Goal: Task Accomplishment & Management: Manage account settings

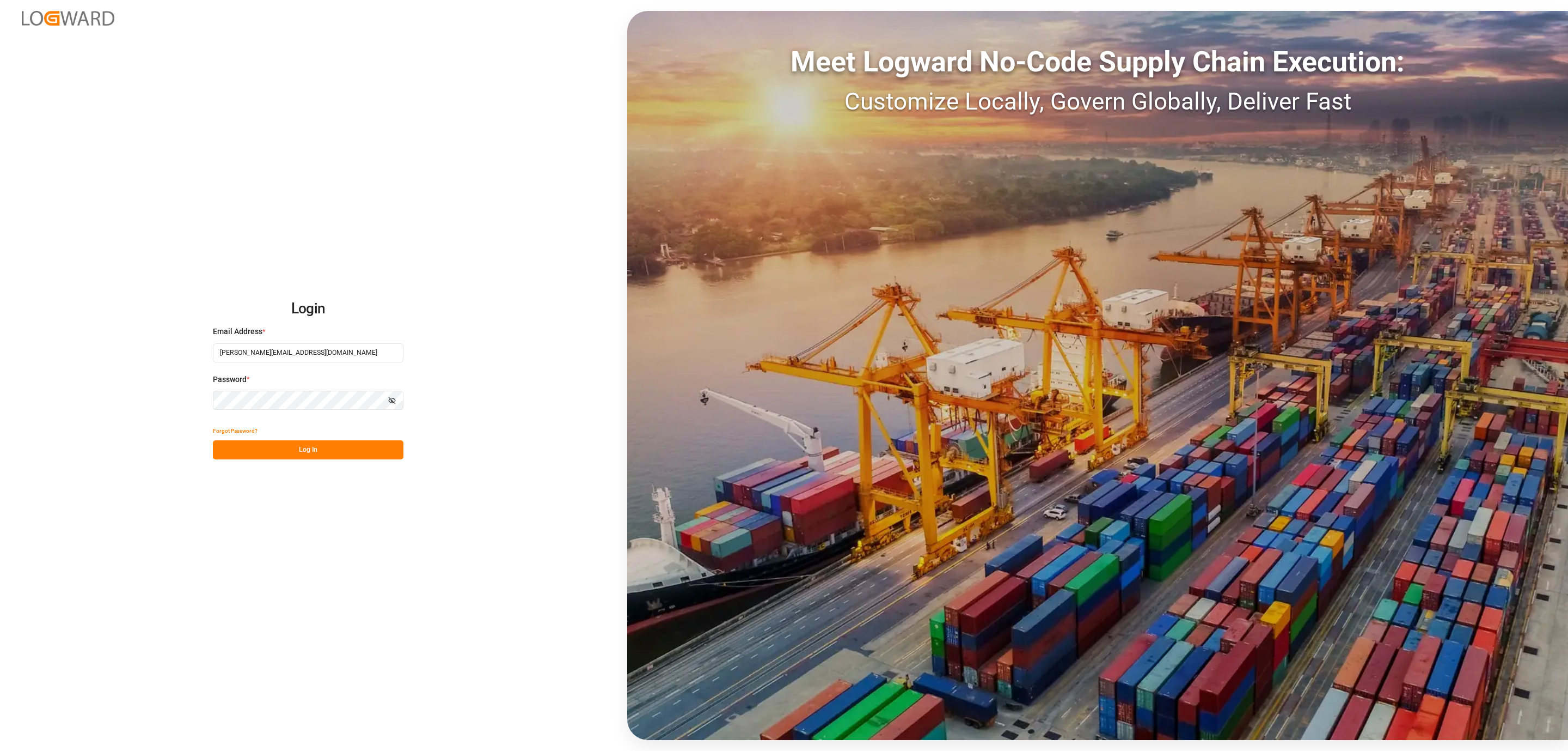
click at [245, 450] on button "Log In" at bounding box center [308, 450] width 191 height 19
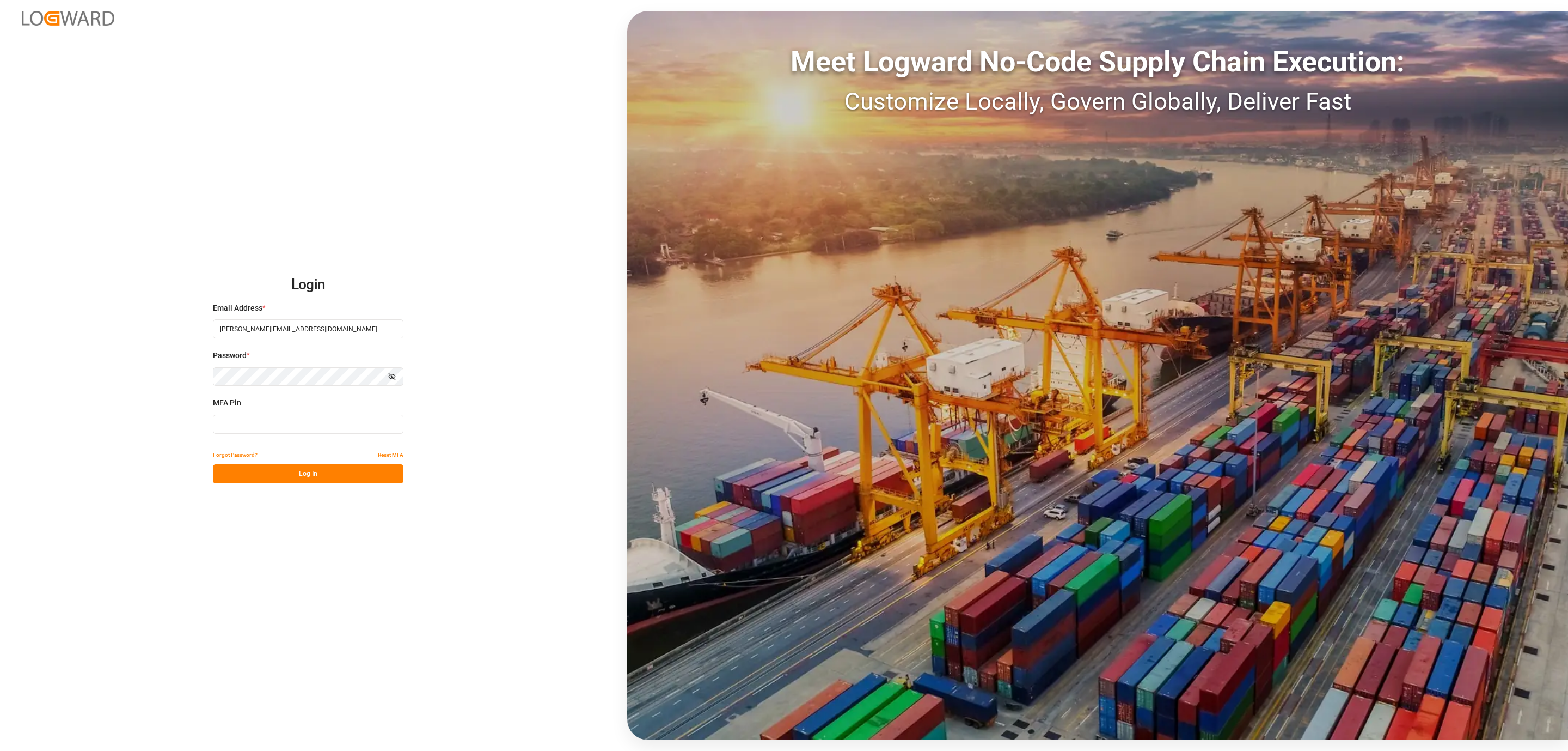
click at [303, 417] on input at bounding box center [308, 424] width 191 height 19
click at [295, 467] on button "Log In" at bounding box center [308, 473] width 191 height 19
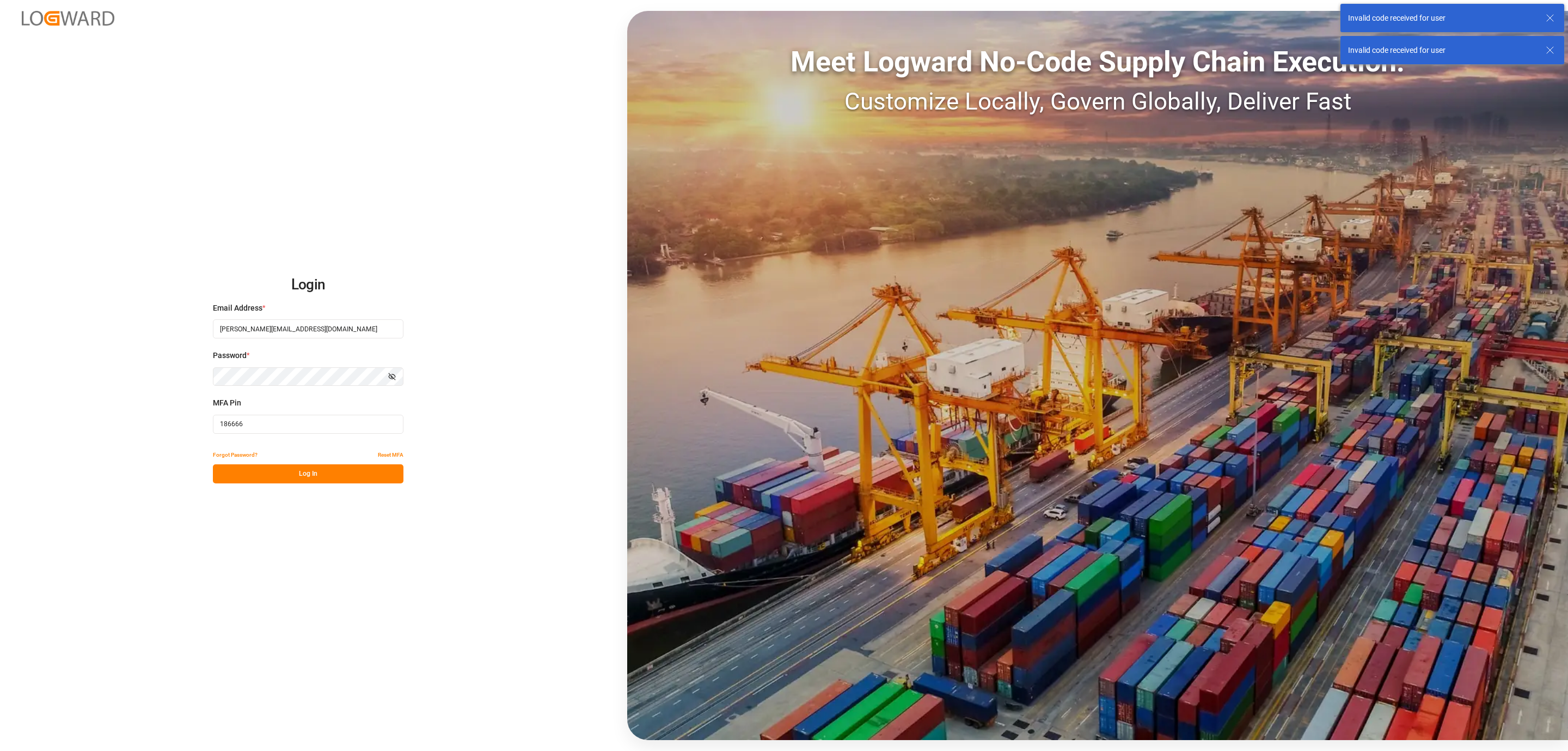
click at [229, 422] on input "186666" at bounding box center [308, 424] width 191 height 19
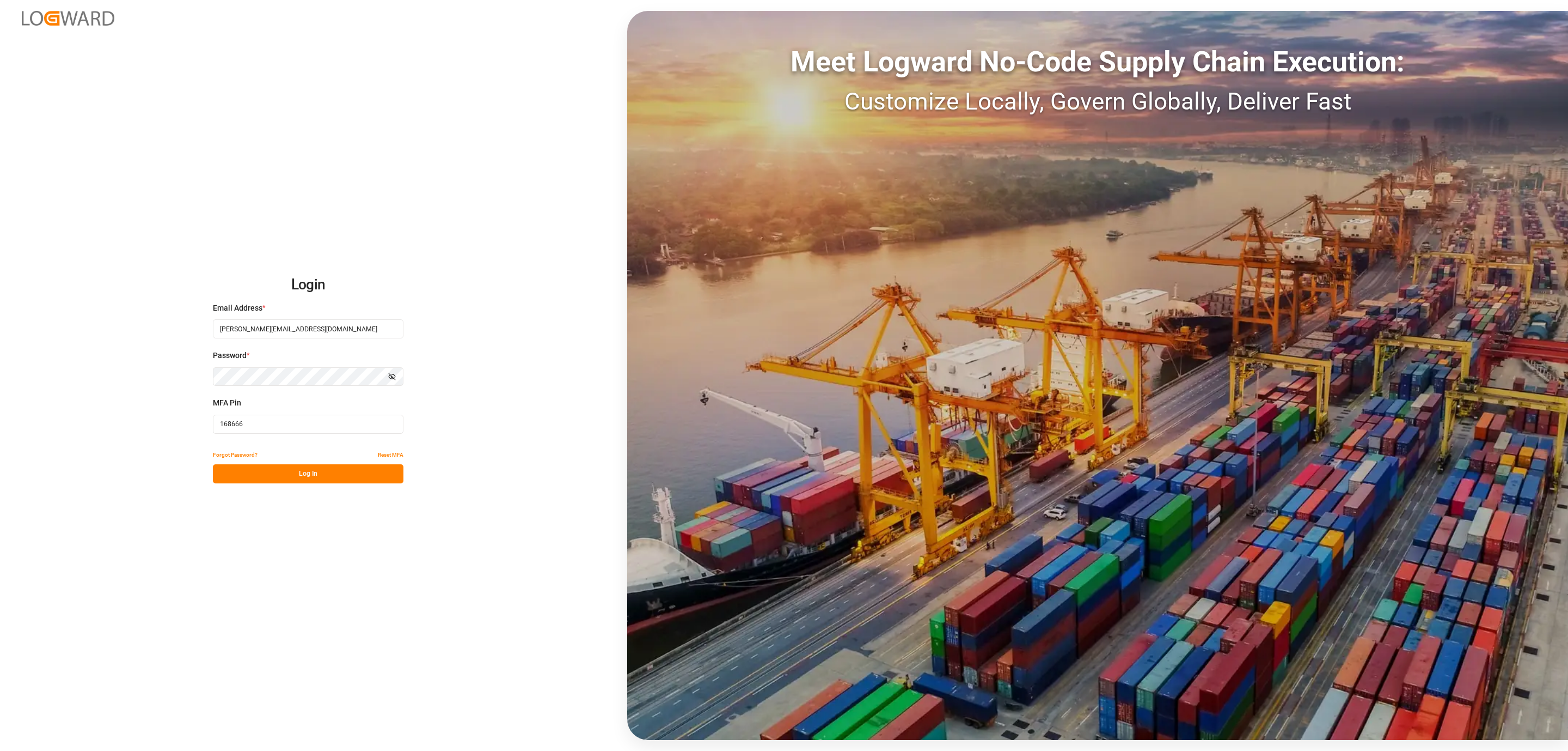
type input "168666"
click at [270, 481] on button "Log In" at bounding box center [308, 473] width 191 height 19
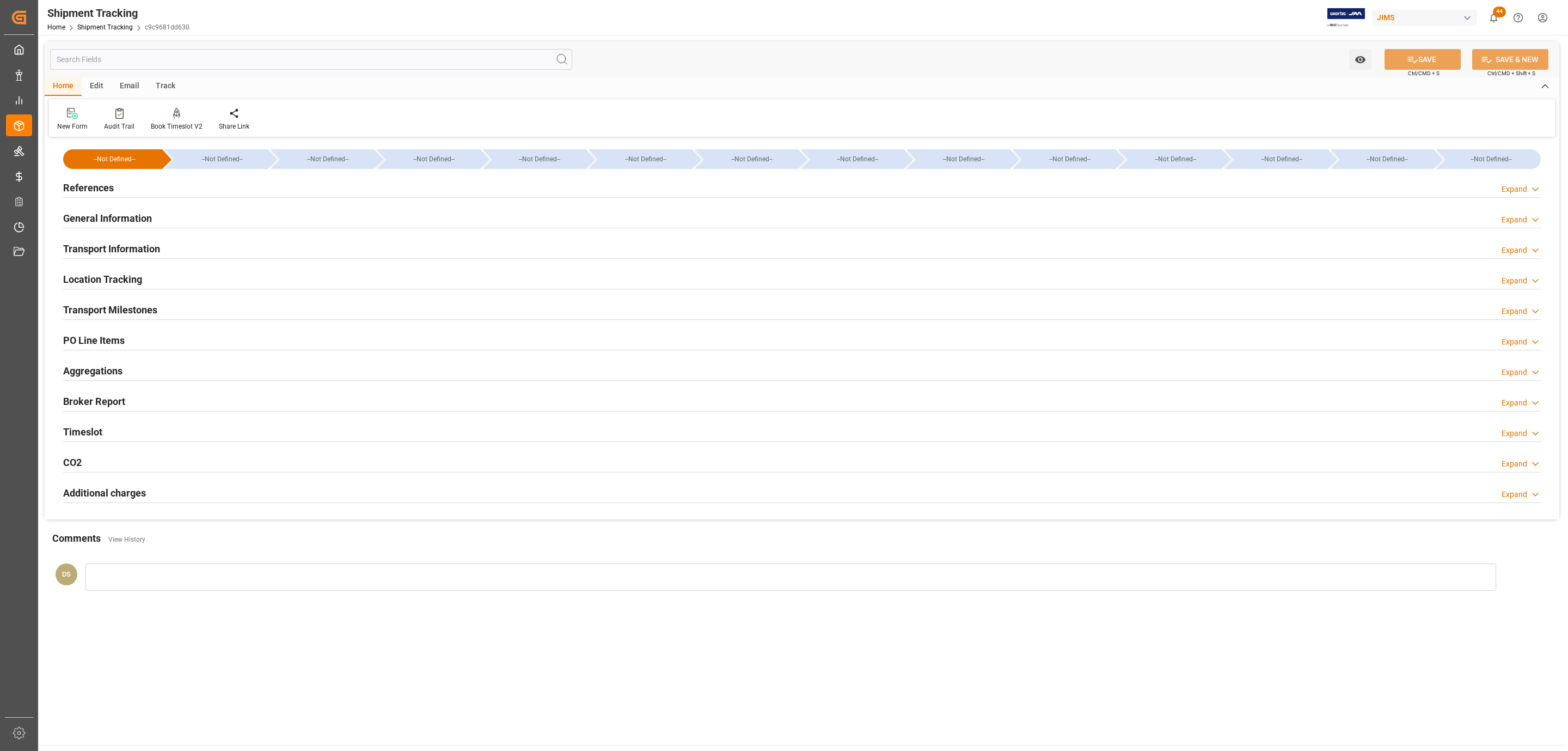
click at [128, 189] on div "References Expand" at bounding box center [802, 187] width 1478 height 21
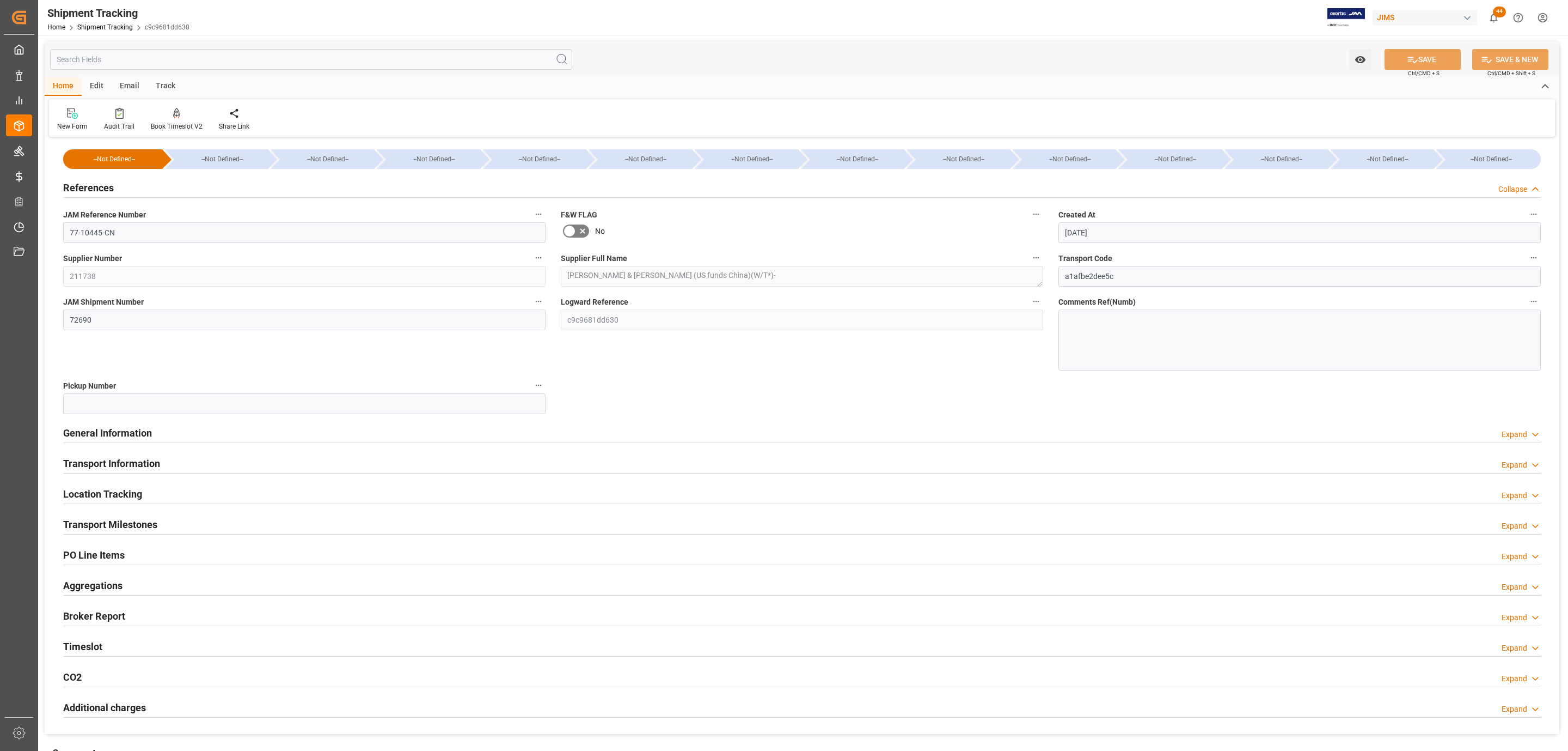
click at [128, 189] on div "References Collapse" at bounding box center [802, 187] width 1478 height 21
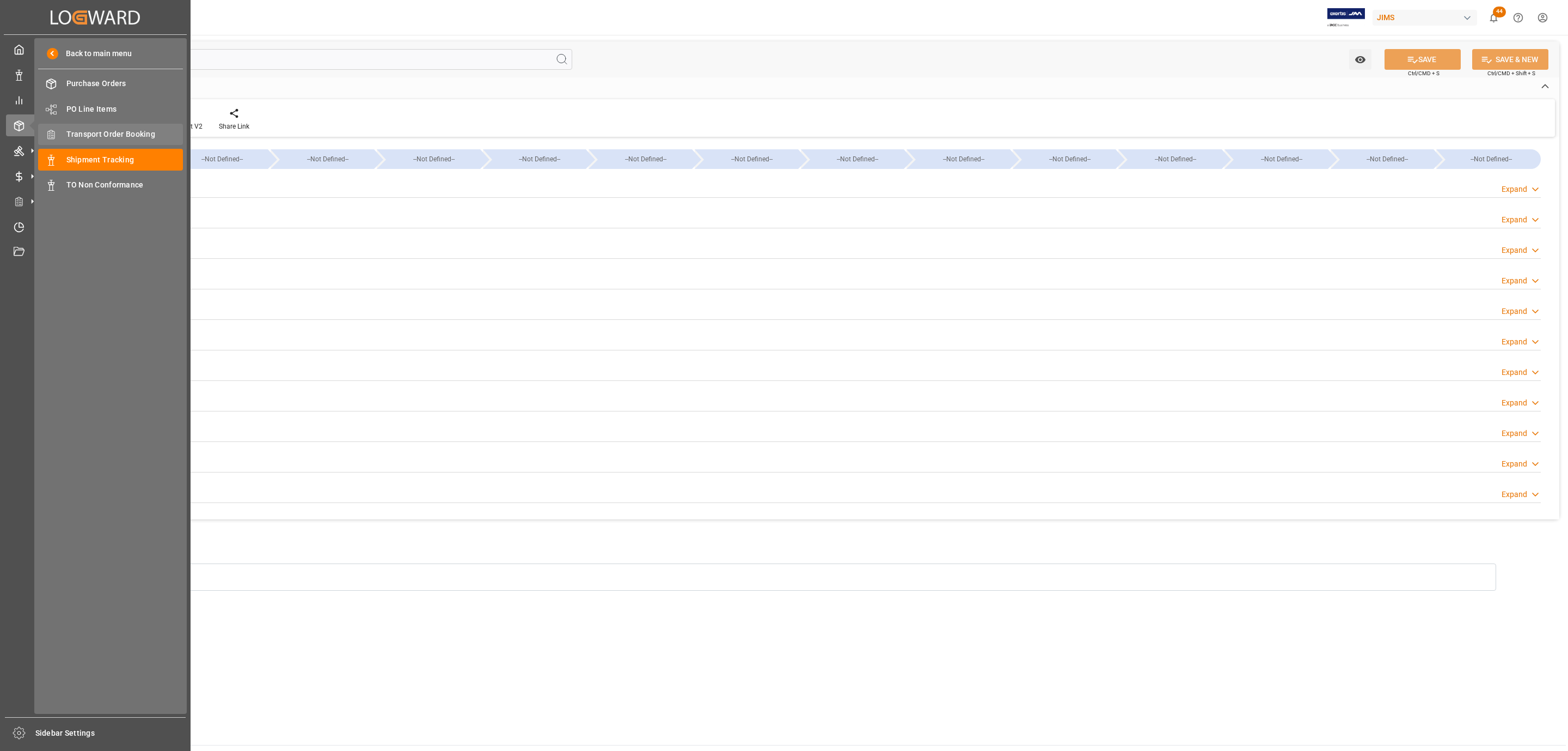
click at [115, 127] on div "Transport Order Booking Transport Order Booking" at bounding box center [111, 134] width 145 height 21
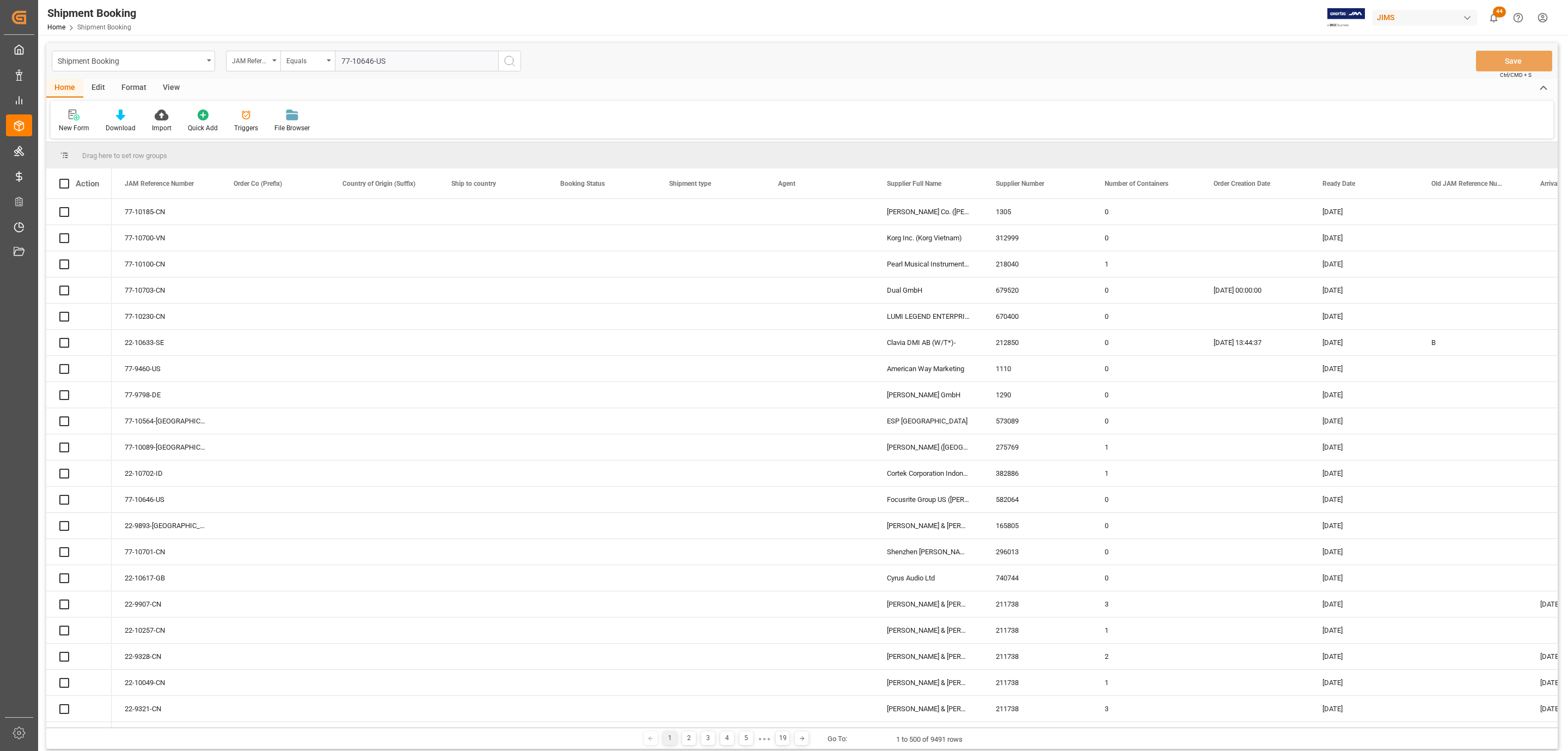
type input "77-10646-US"
click at [505, 54] on icon "search button" at bounding box center [509, 60] width 13 height 13
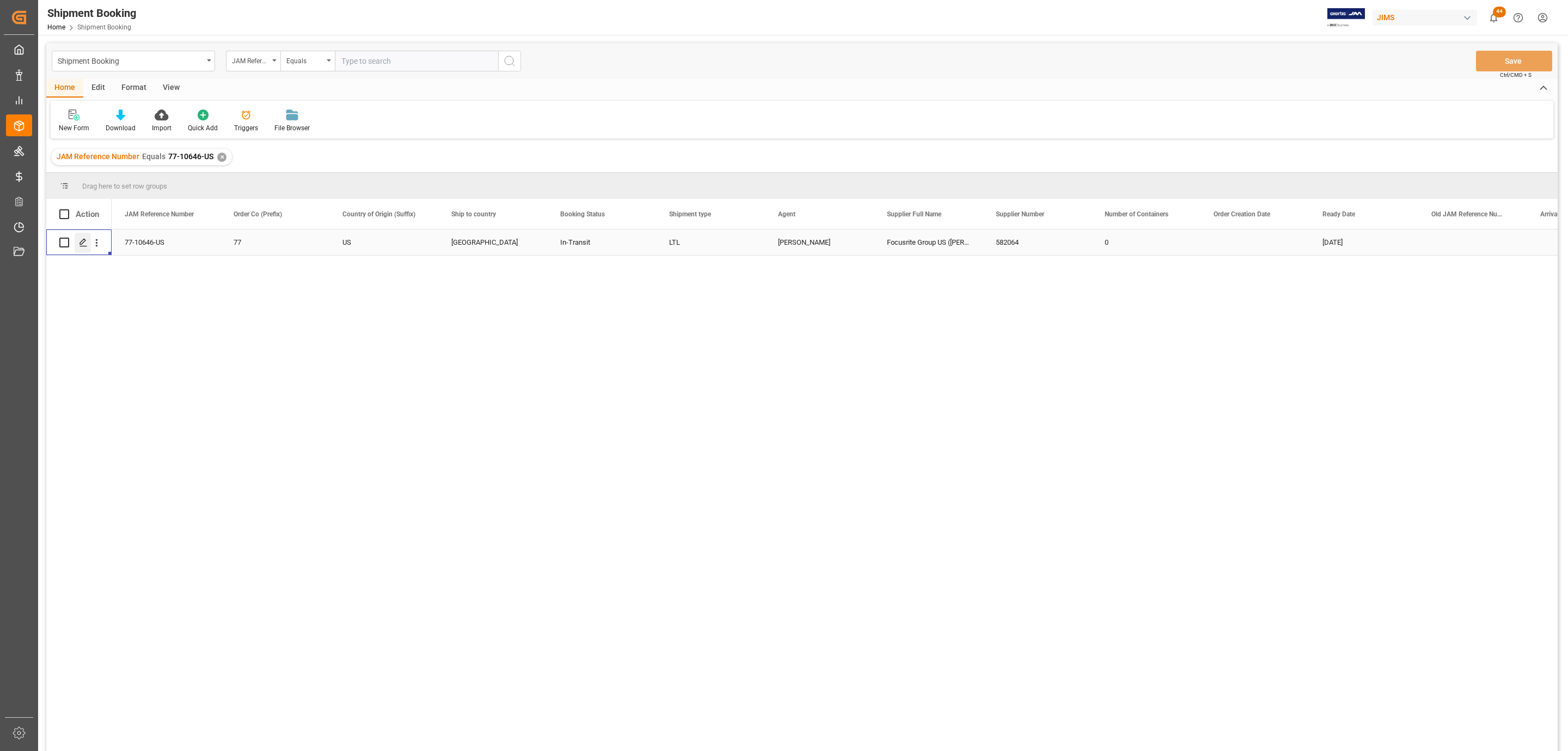
click at [77, 245] on div "Press SPACE to select this row." at bounding box center [83, 242] width 16 height 20
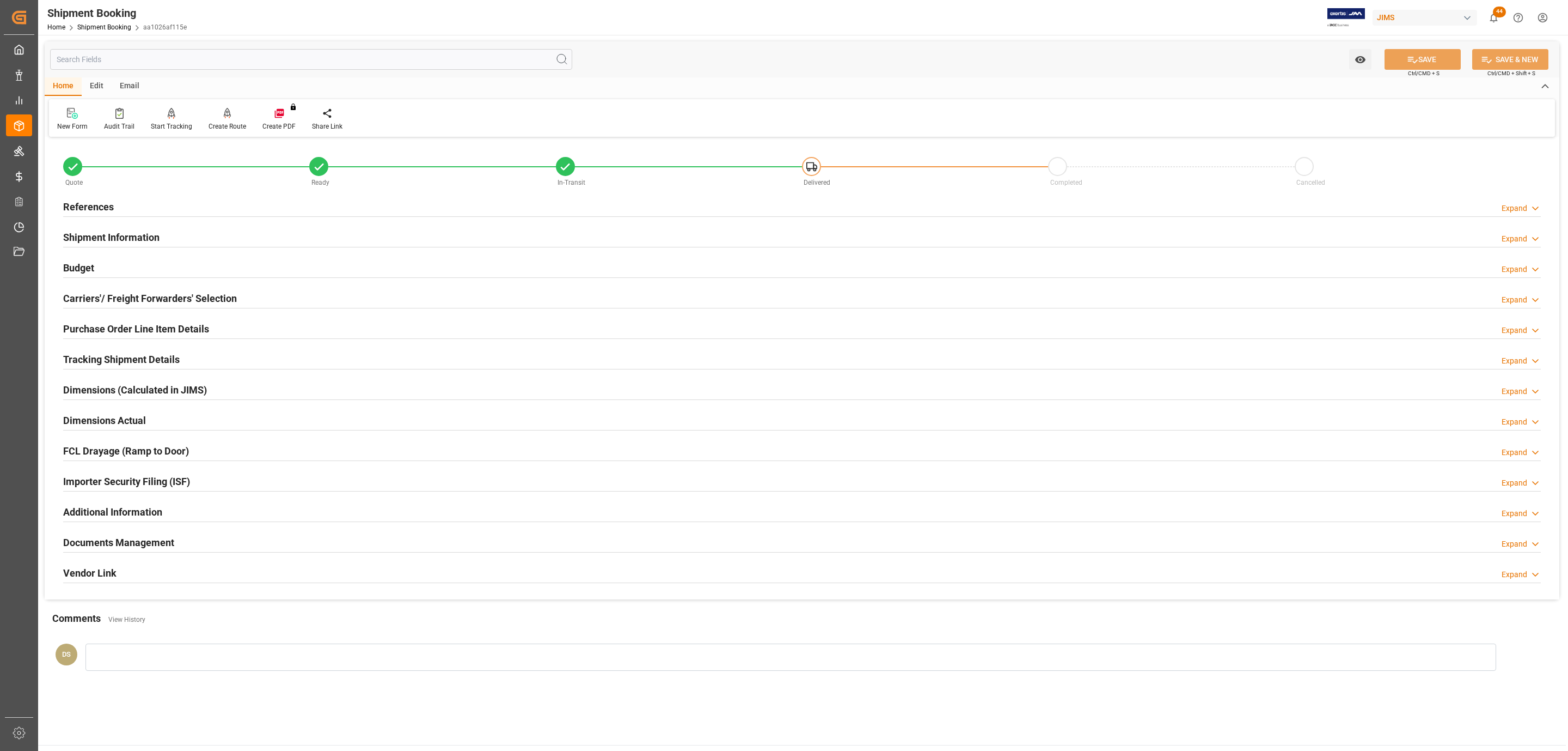
click at [146, 292] on h2 "Carriers'/ Freight Forwarders' Selection" at bounding box center [150, 298] width 173 height 15
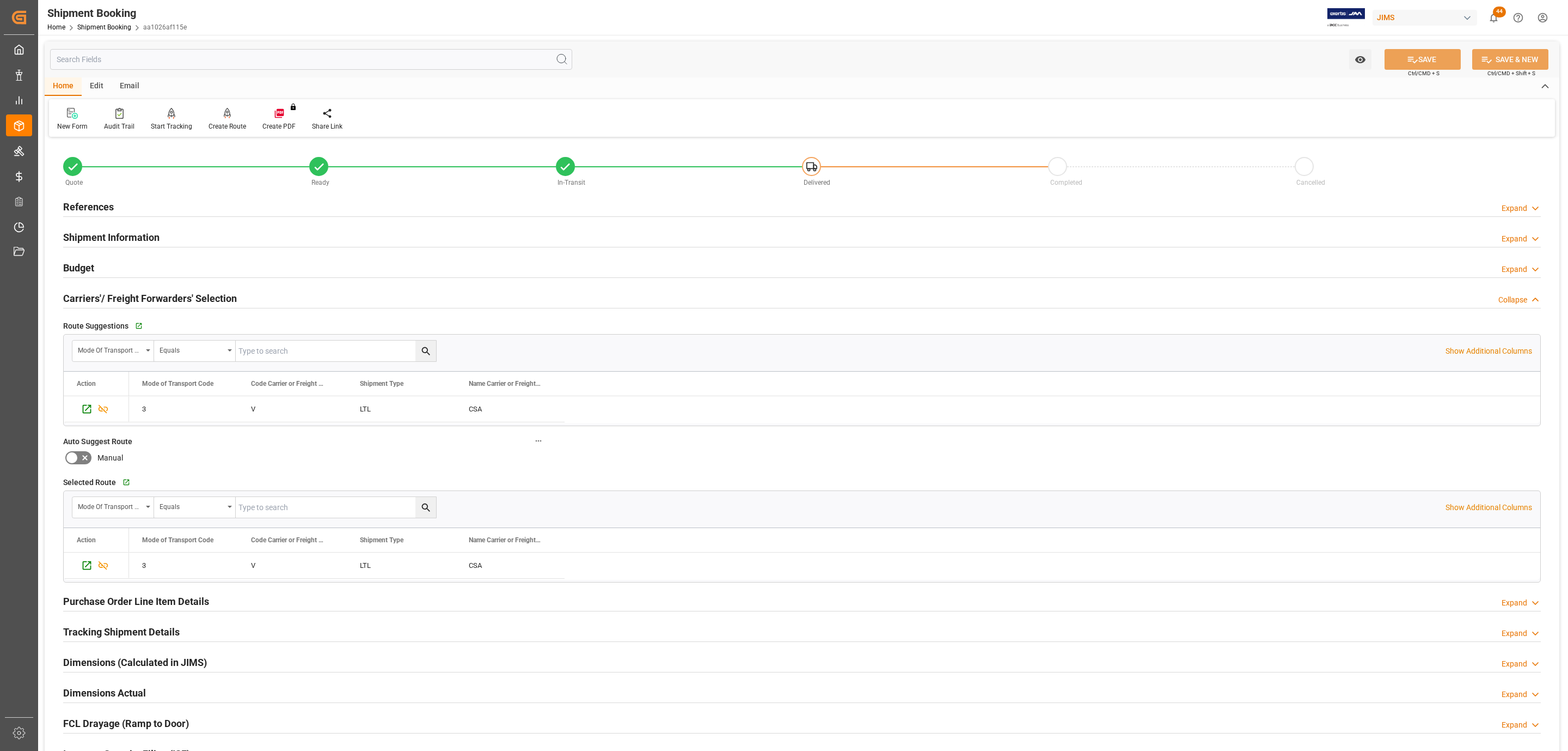
click at [146, 292] on h2 "Carriers'/ Freight Forwarders' Selection" at bounding box center [150, 298] width 173 height 15
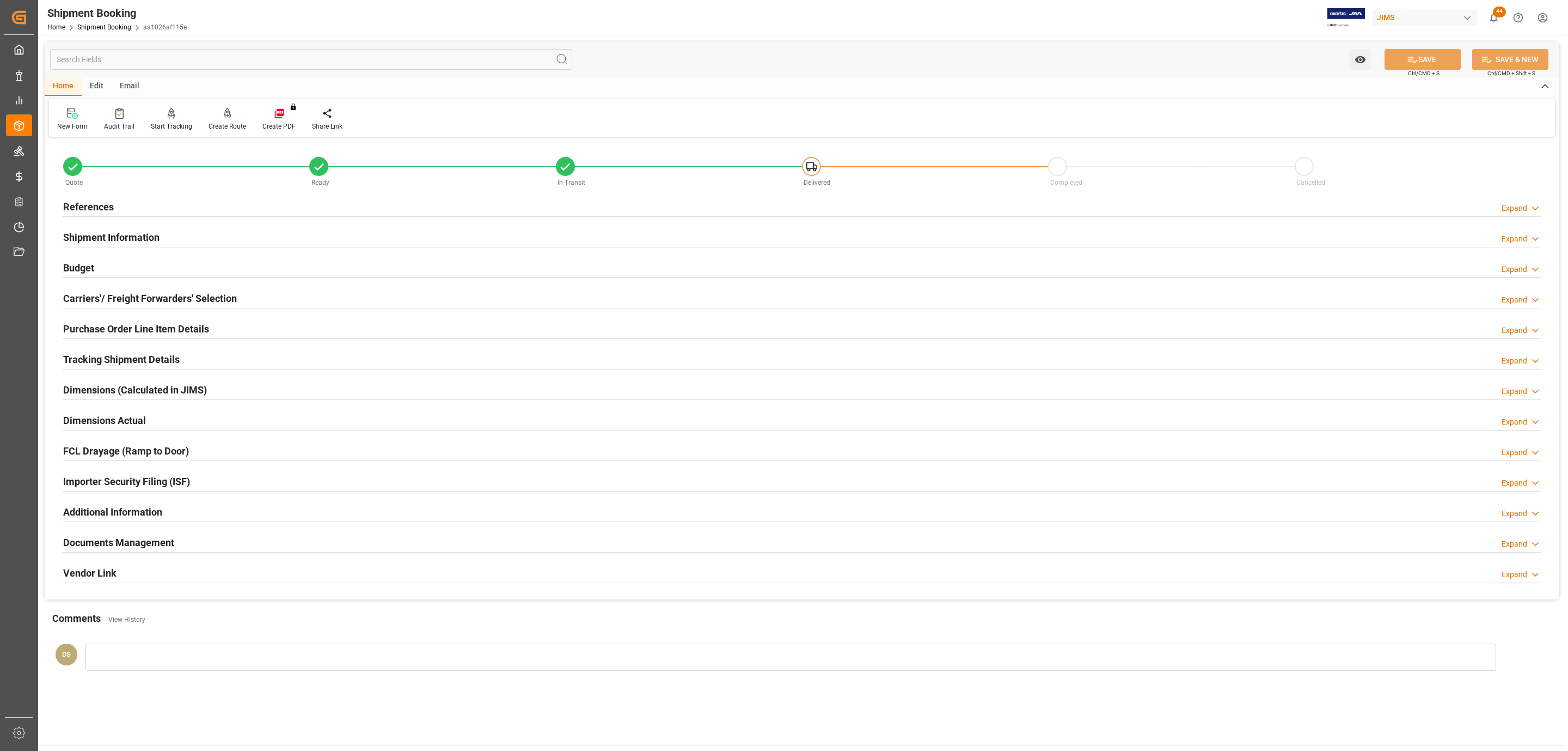
click at [142, 543] on h2 "Documents Management" at bounding box center [119, 542] width 111 height 15
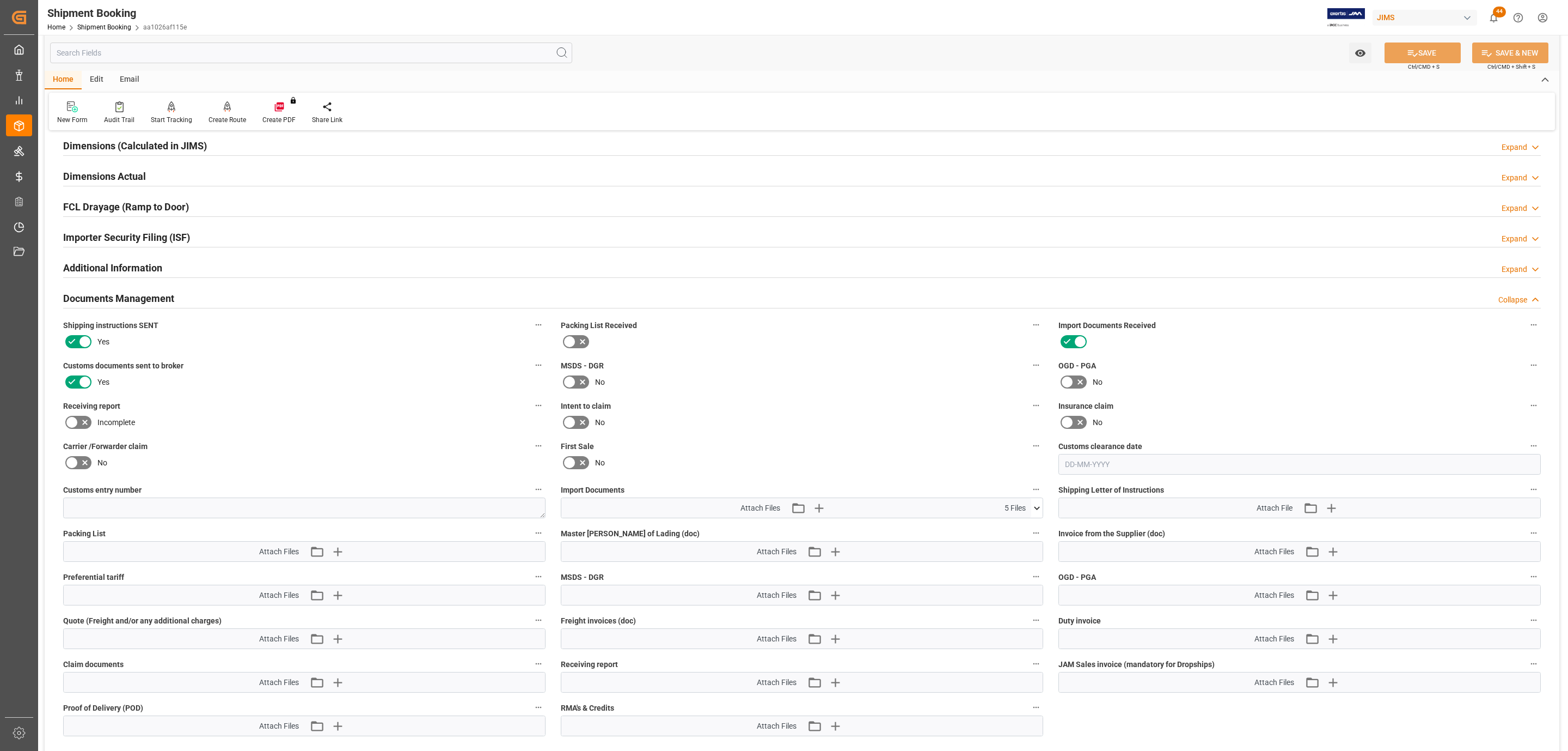
scroll to position [245, 0]
click at [166, 507] on textarea at bounding box center [304, 507] width 482 height 21
paste textarea "13391-69279056-9"
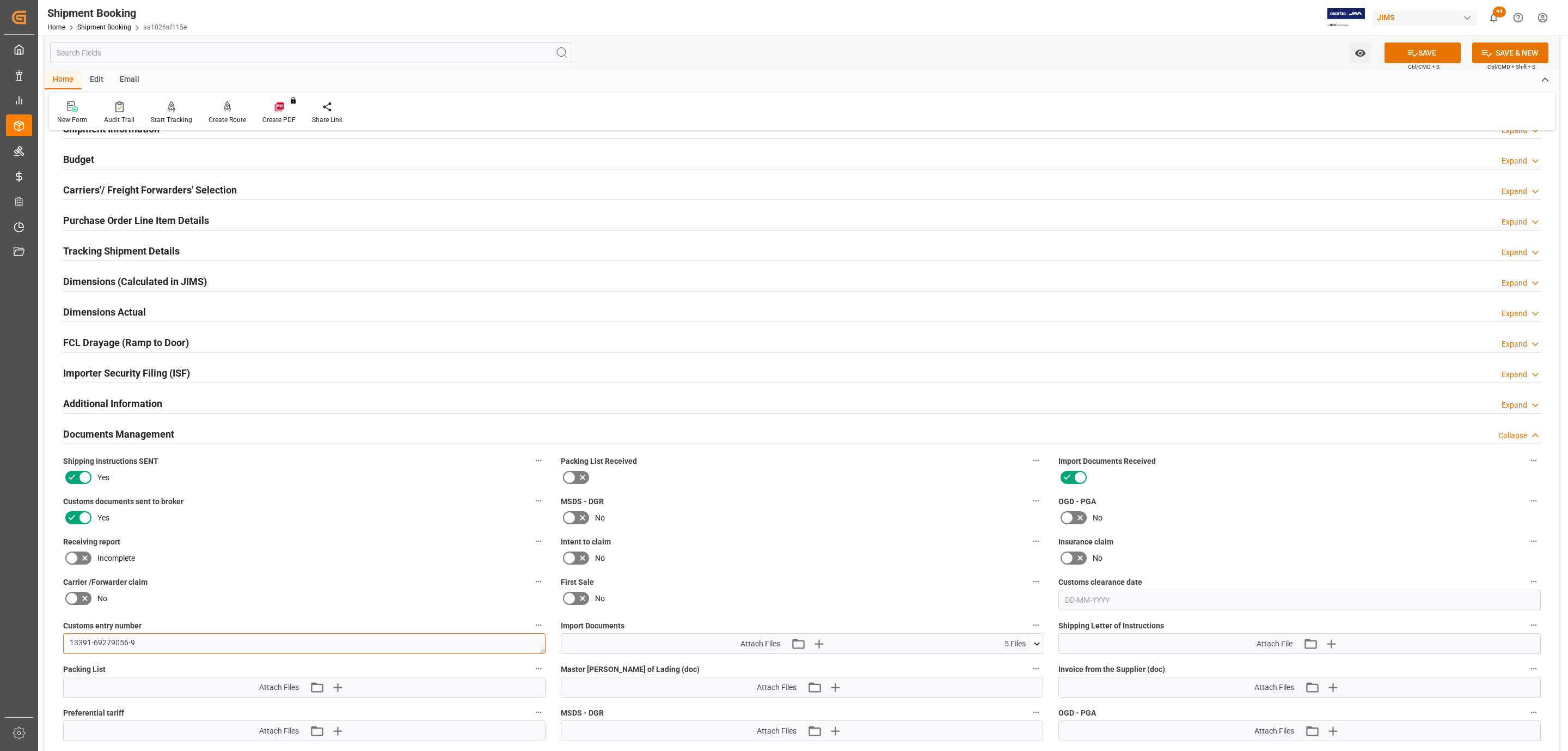
scroll to position [0, 0]
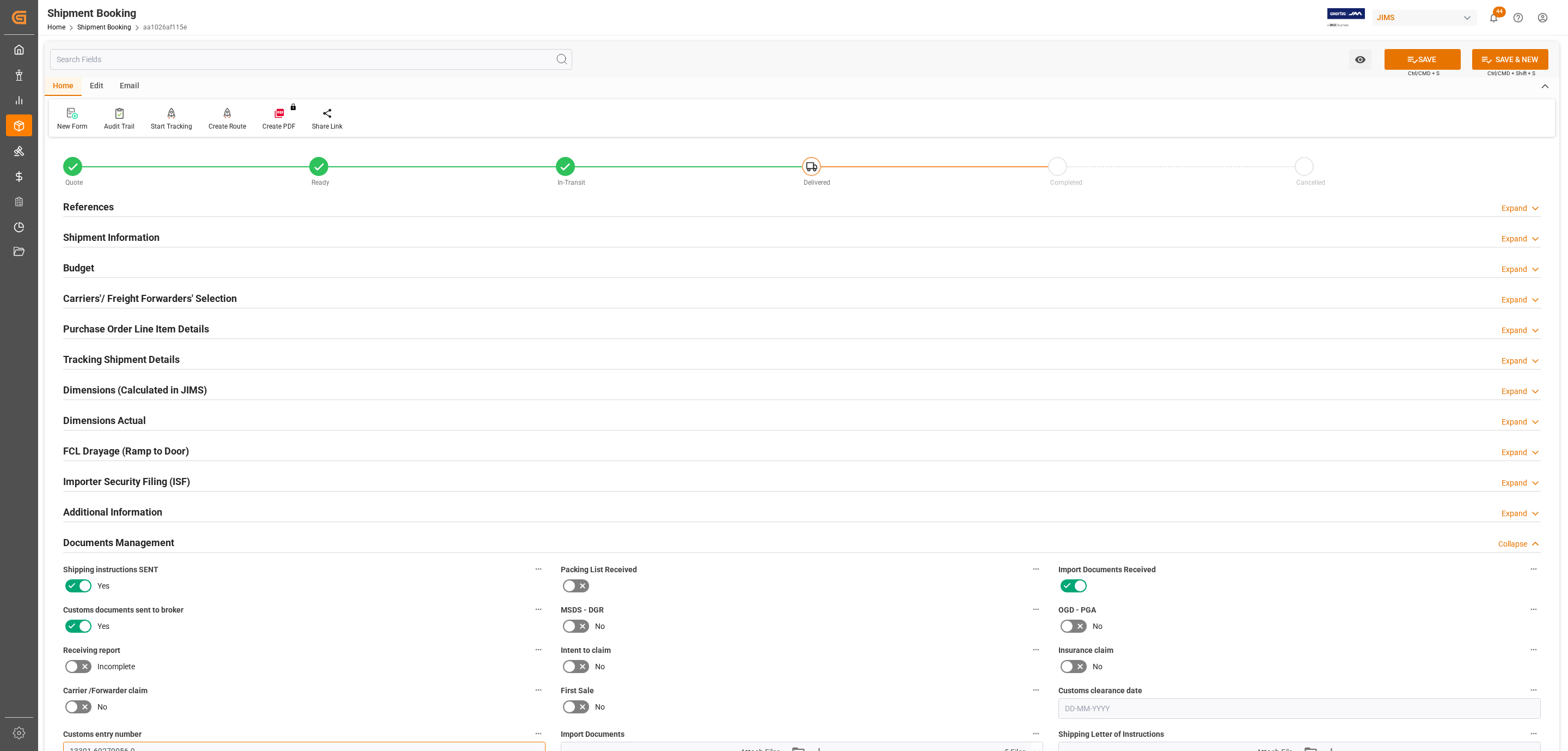
type textarea "13391-69279056-9"
click at [270, 194] on div "References Expand" at bounding box center [802, 207] width 1493 height 30
click at [270, 200] on div "References Expand" at bounding box center [802, 206] width 1478 height 21
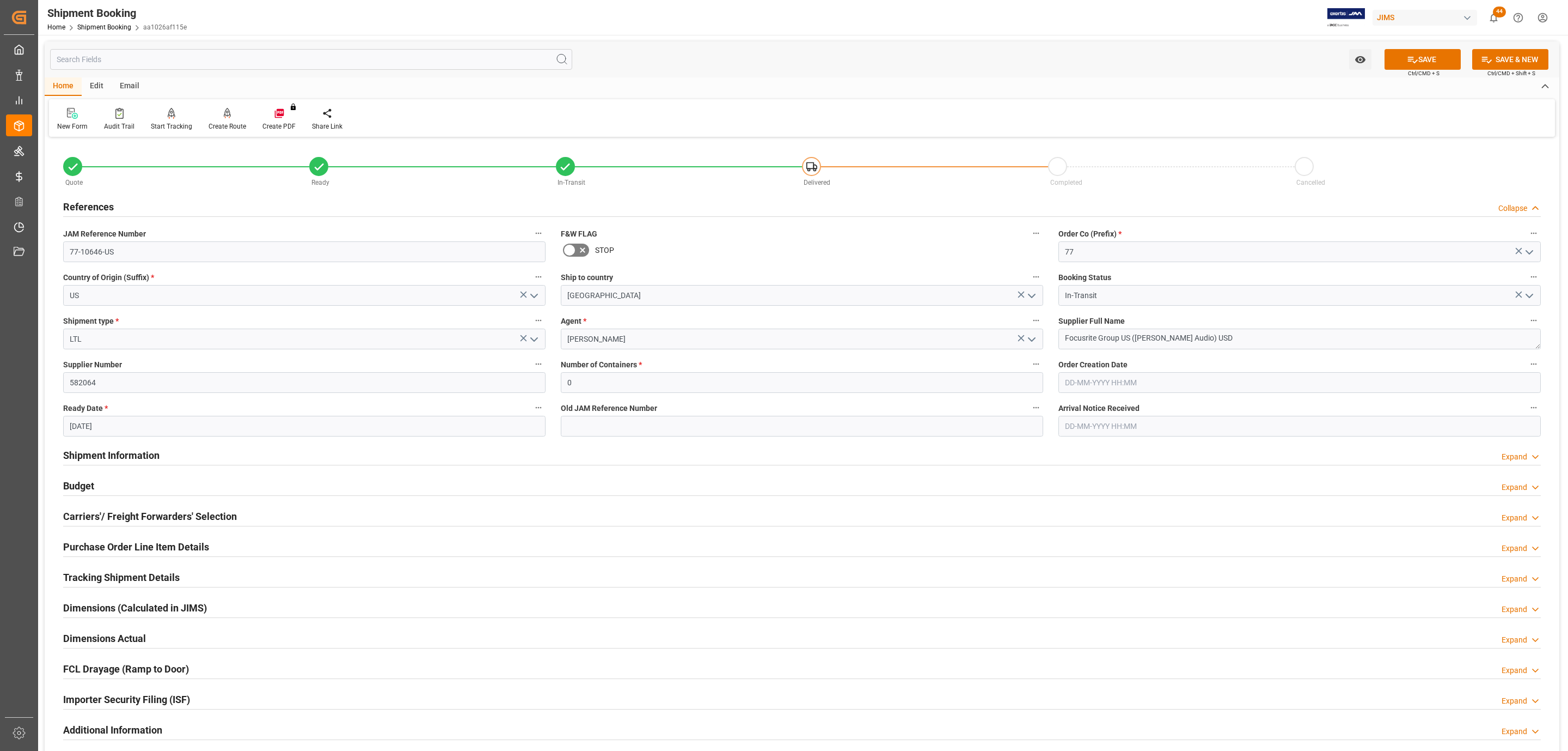
click at [275, 200] on div "References Collapse" at bounding box center [802, 206] width 1478 height 21
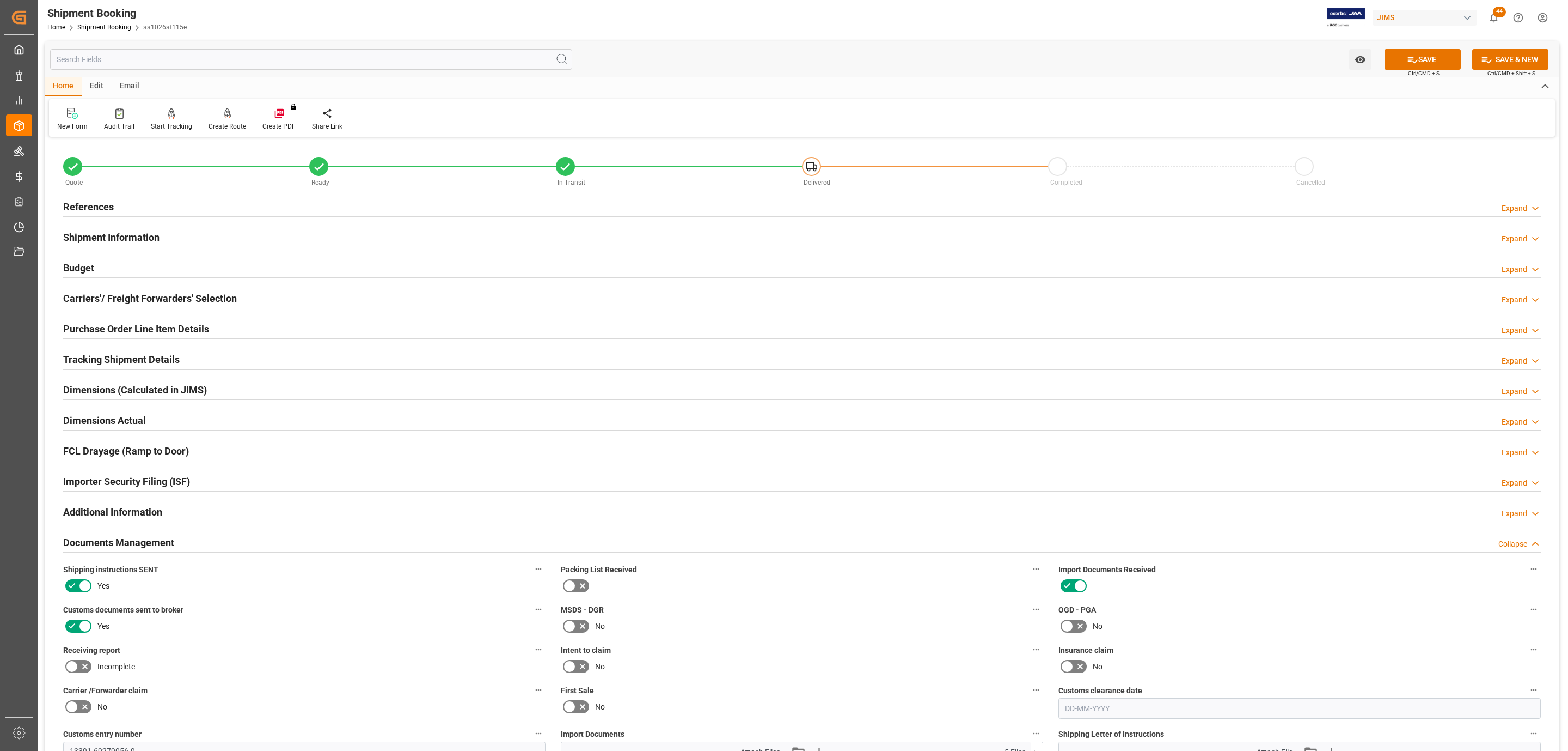
click at [275, 200] on div "References Expand" at bounding box center [802, 206] width 1478 height 21
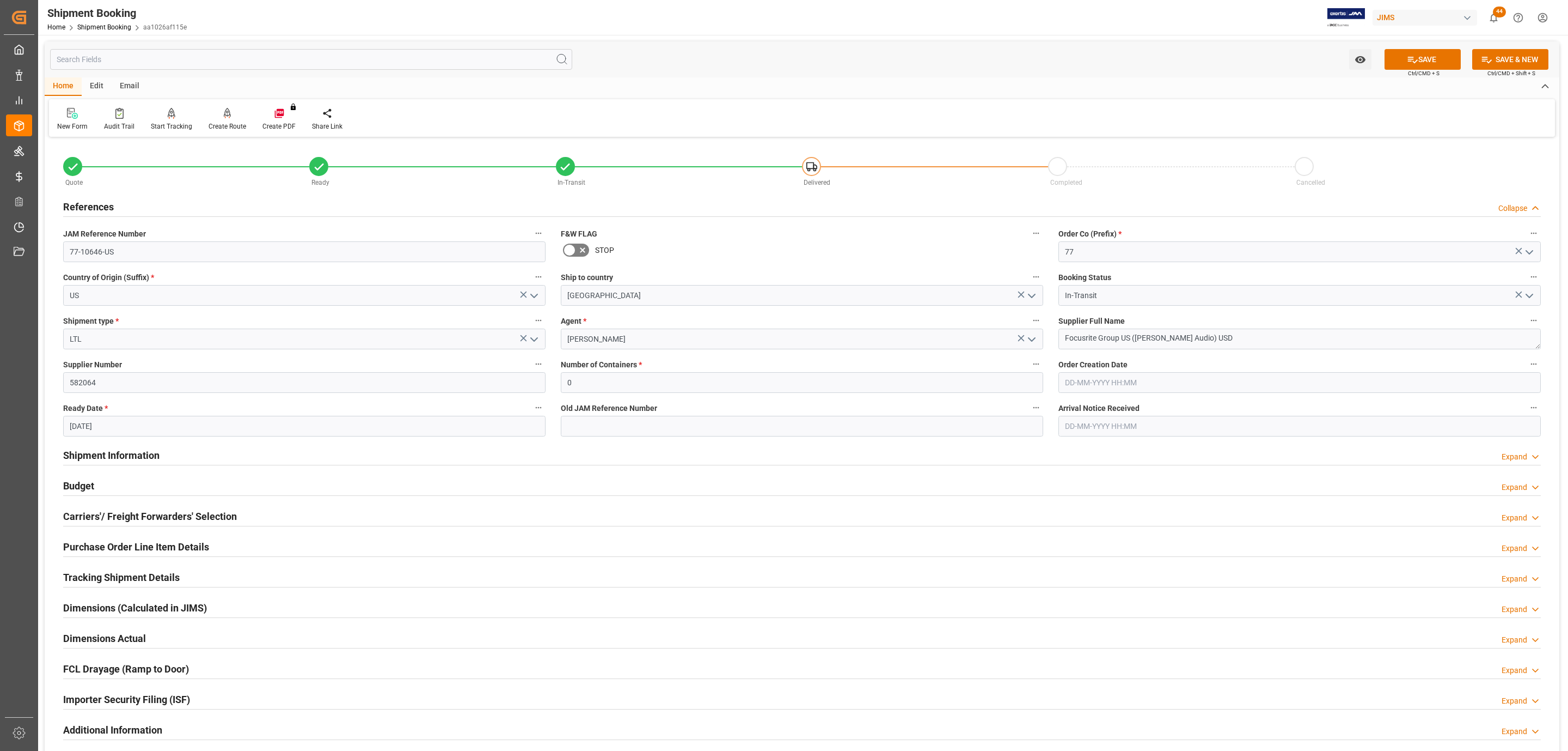
click at [275, 200] on div "References Collapse" at bounding box center [802, 206] width 1478 height 21
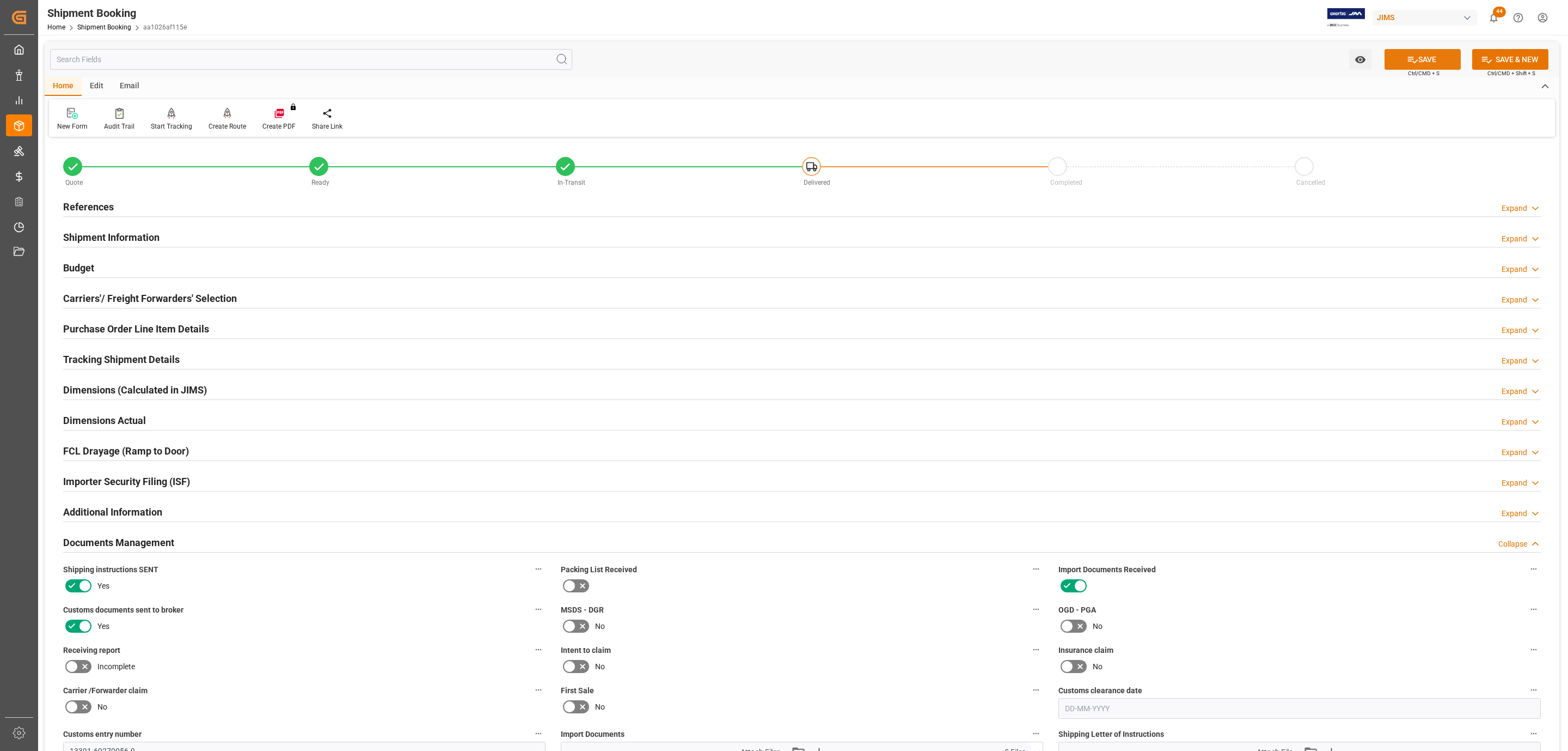
click at [1424, 54] on button "SAVE" at bounding box center [1423, 59] width 76 height 21
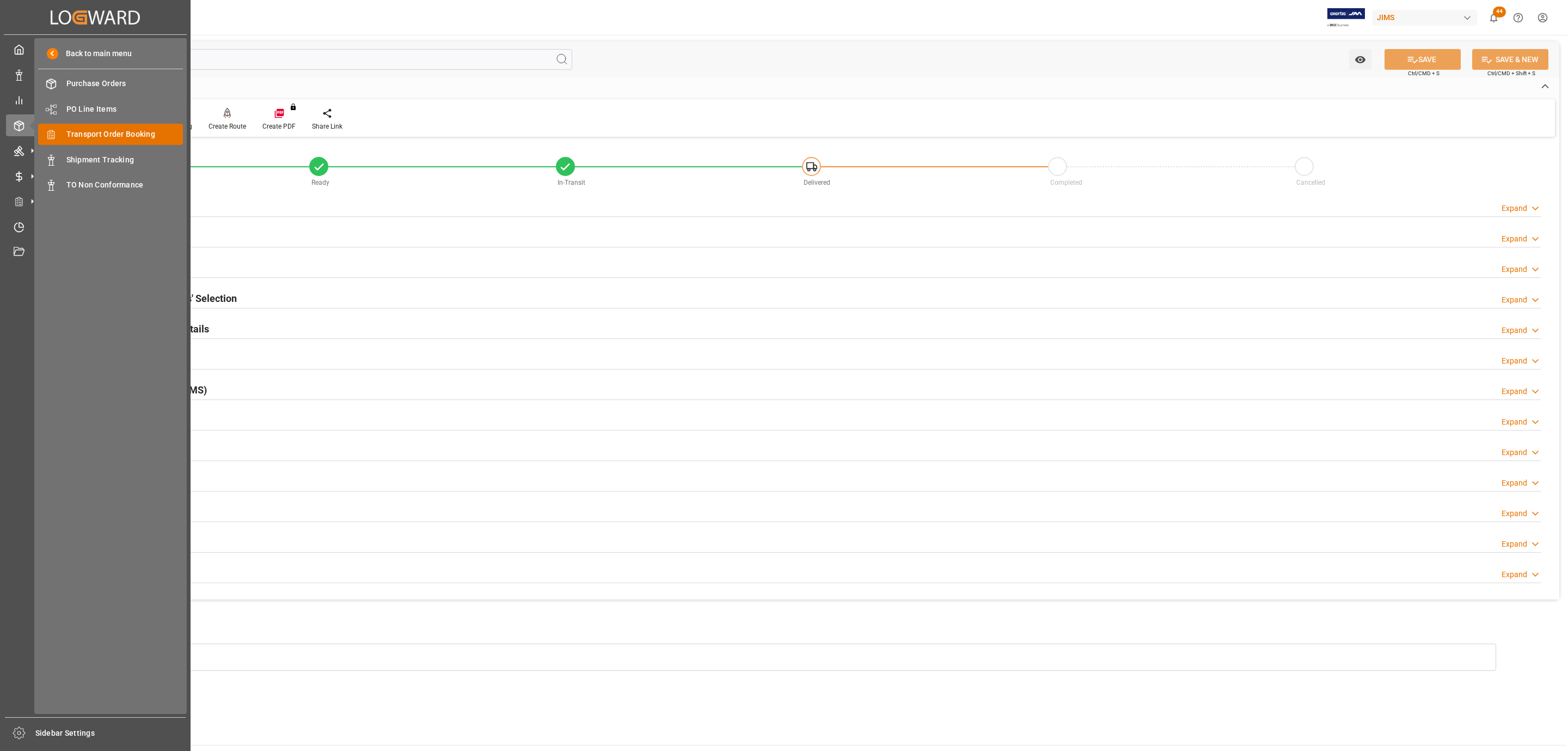
click at [122, 132] on span "Transport Order Booking" at bounding box center [125, 134] width 117 height 12
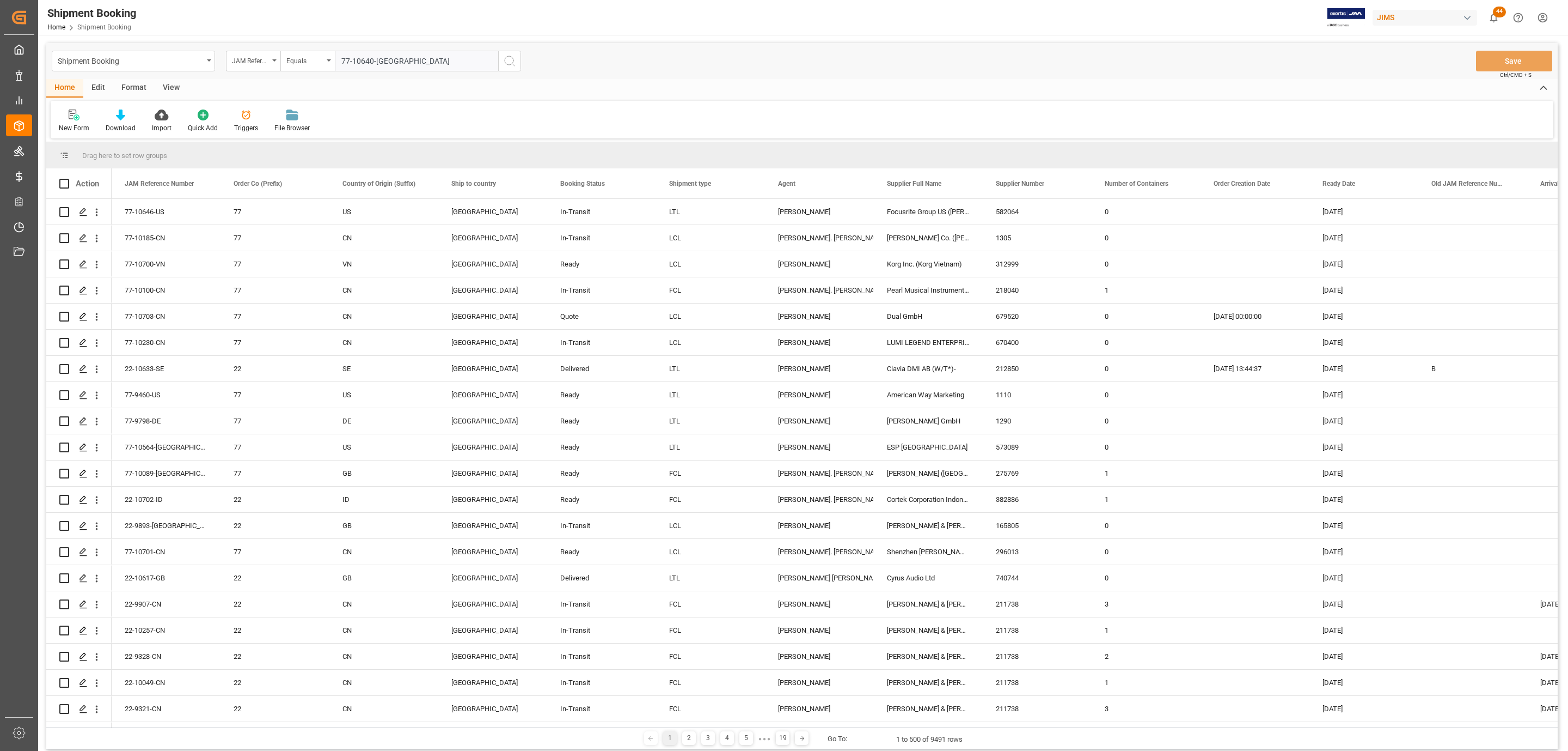
type input "77-10640-[GEOGRAPHIC_DATA]"
click at [515, 60] on icon "search button" at bounding box center [509, 60] width 13 height 13
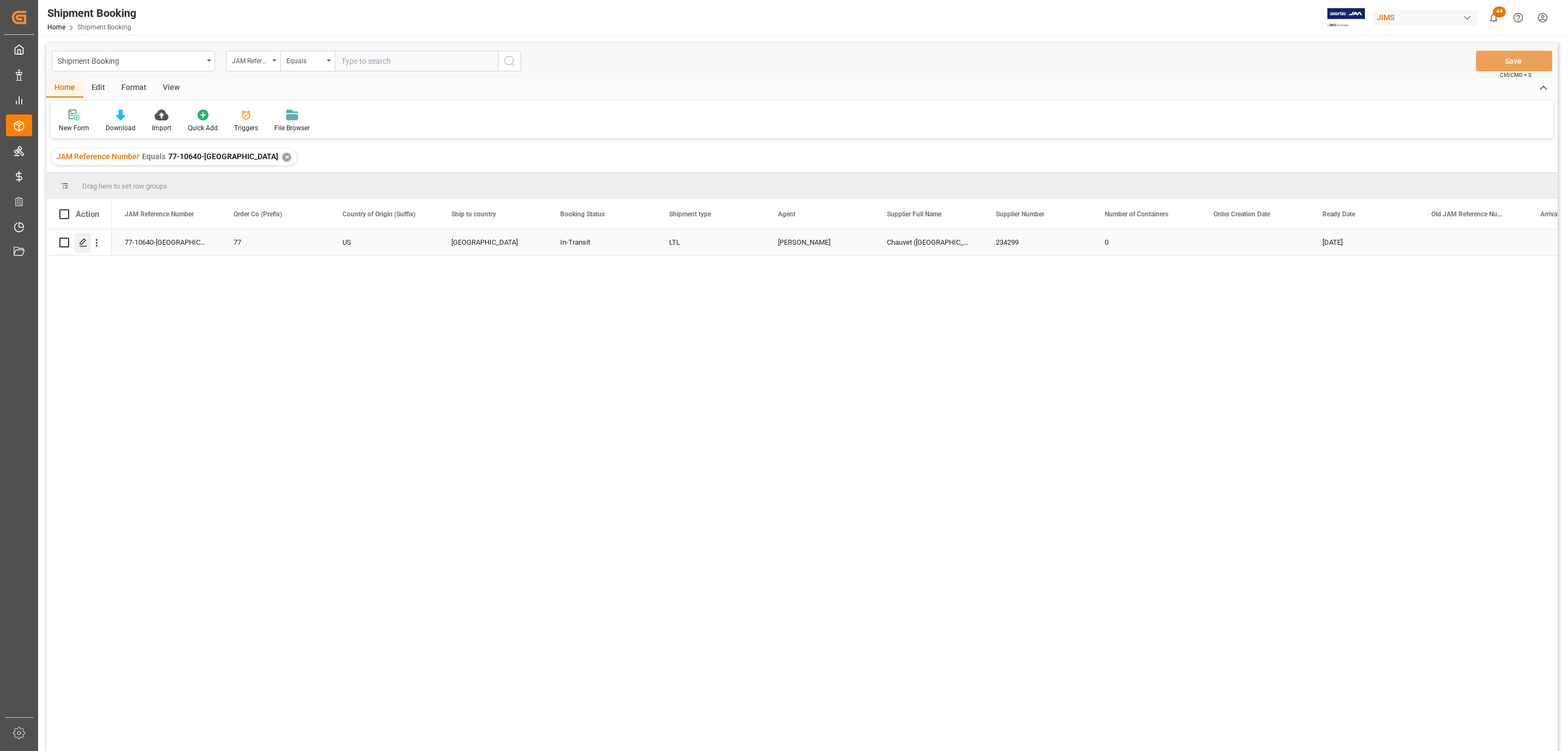
click at [82, 247] on div "Press SPACE to select this row." at bounding box center [83, 242] width 16 height 20
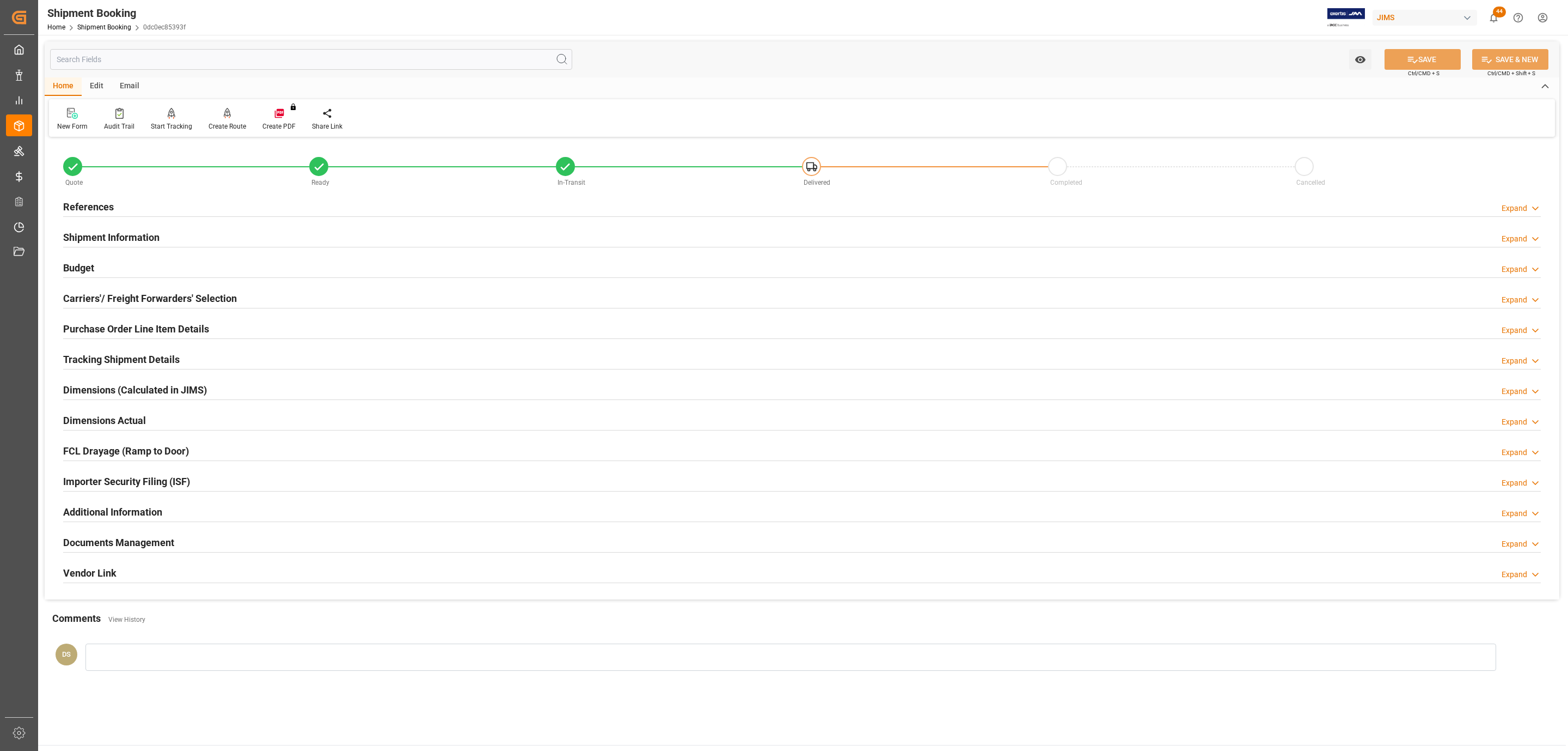
click at [89, 205] on h2 "References" at bounding box center [88, 206] width 51 height 15
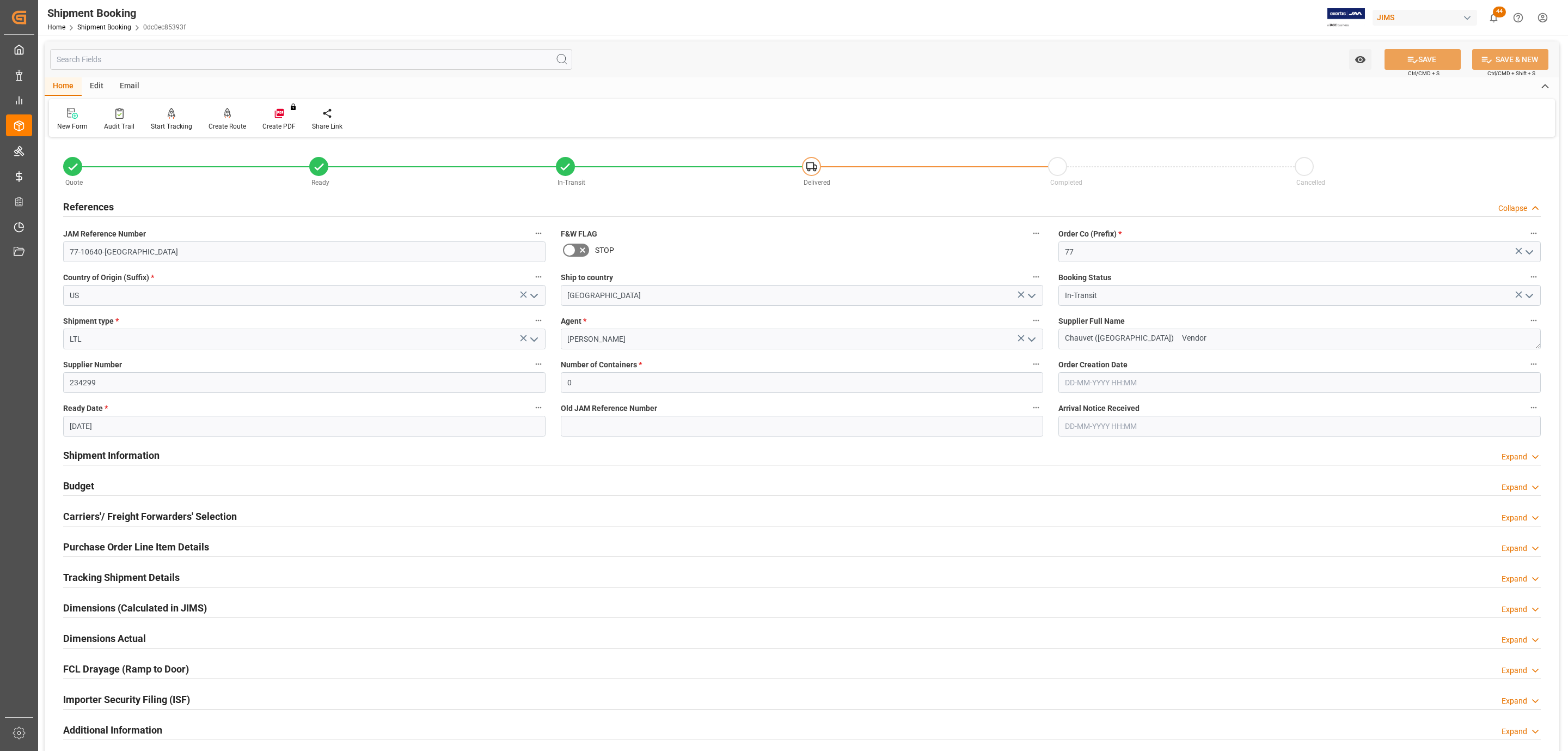
click at [89, 205] on h2 "References" at bounding box center [88, 206] width 51 height 15
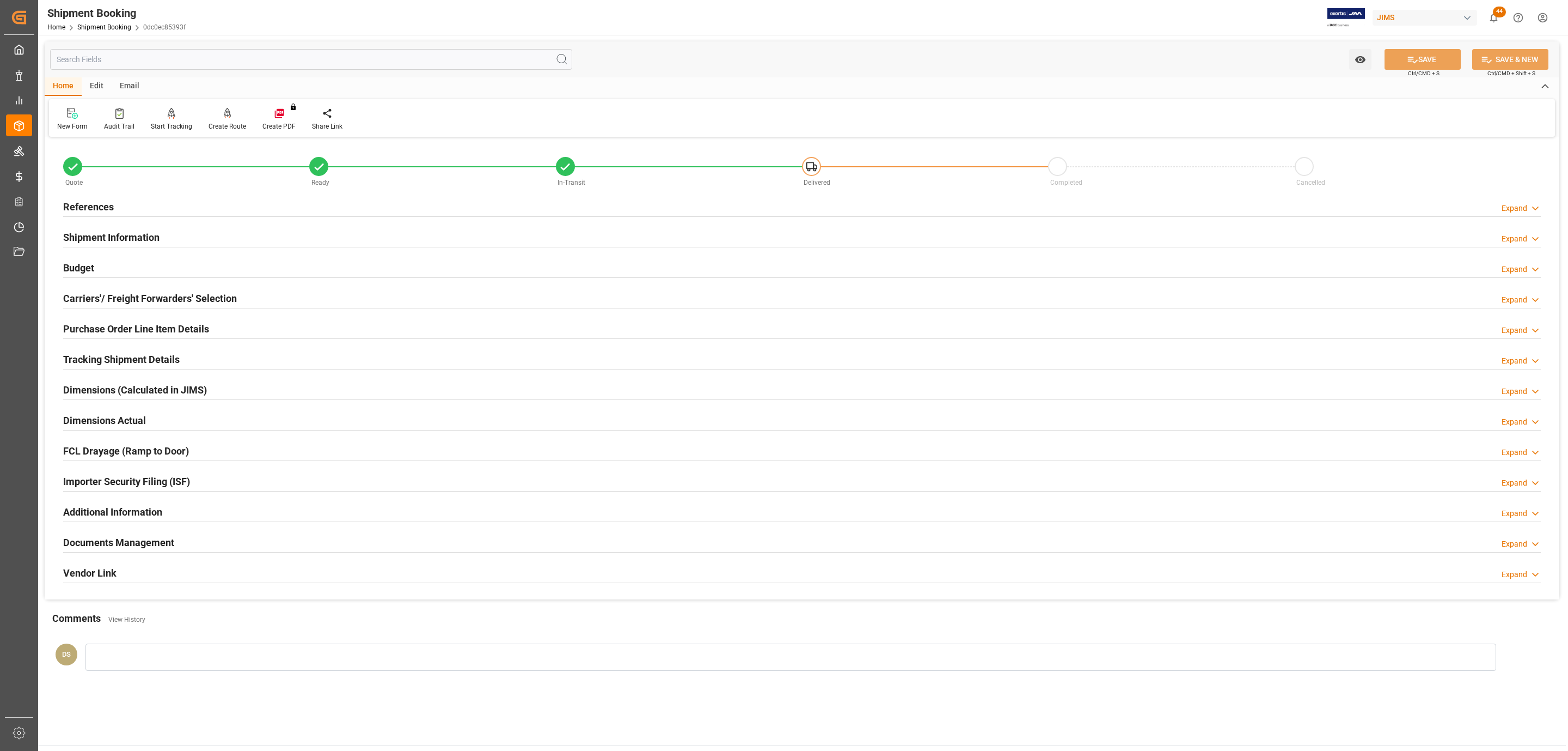
click at [121, 543] on h2 "Documents Management" at bounding box center [119, 542] width 111 height 15
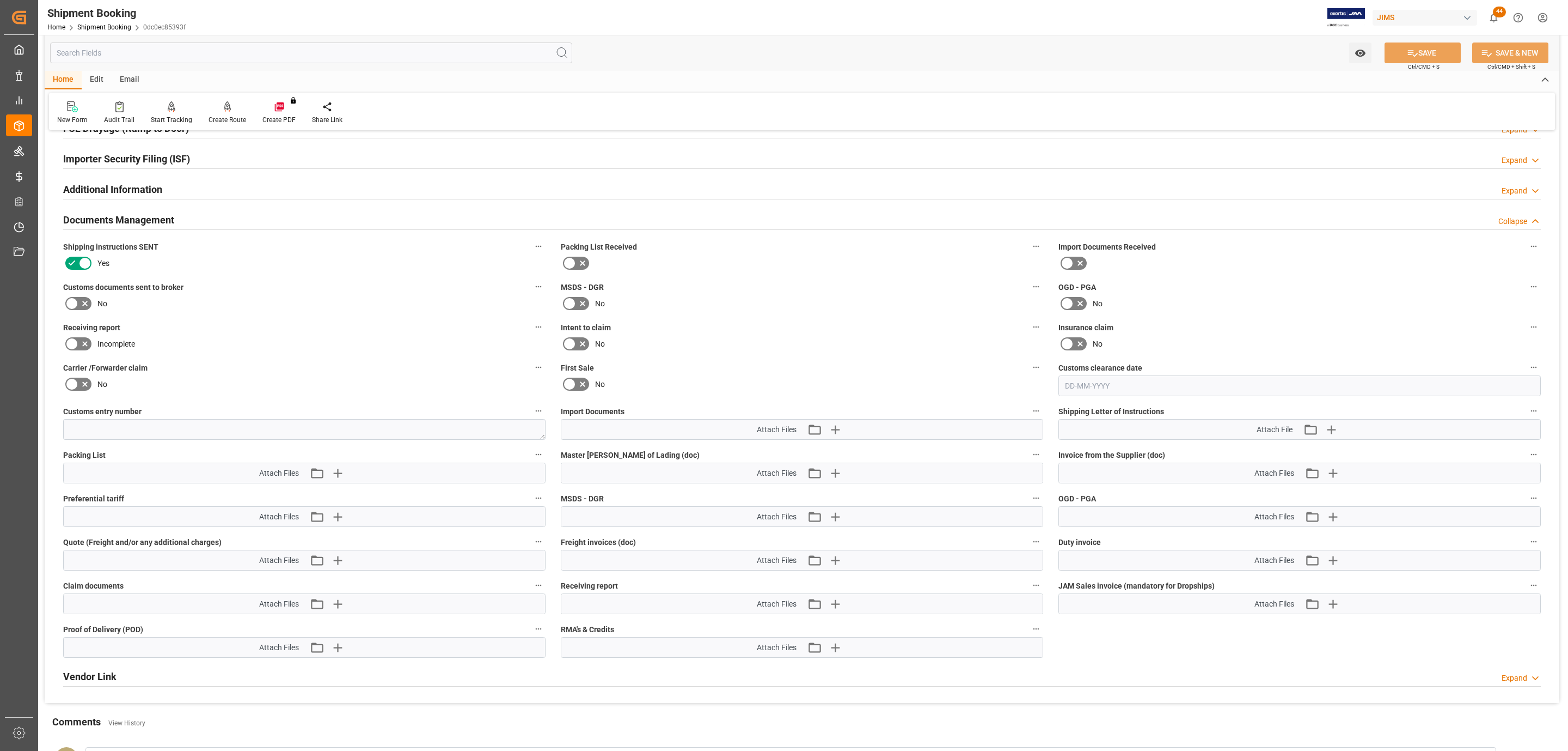
scroll to position [327, 0]
click at [74, 305] on icon at bounding box center [71, 298] width 13 height 13
click at [0, 0] on input "checkbox" at bounding box center [0, 0] width 0 height 0
click at [833, 429] on icon "button" at bounding box center [835, 425] width 18 height 18
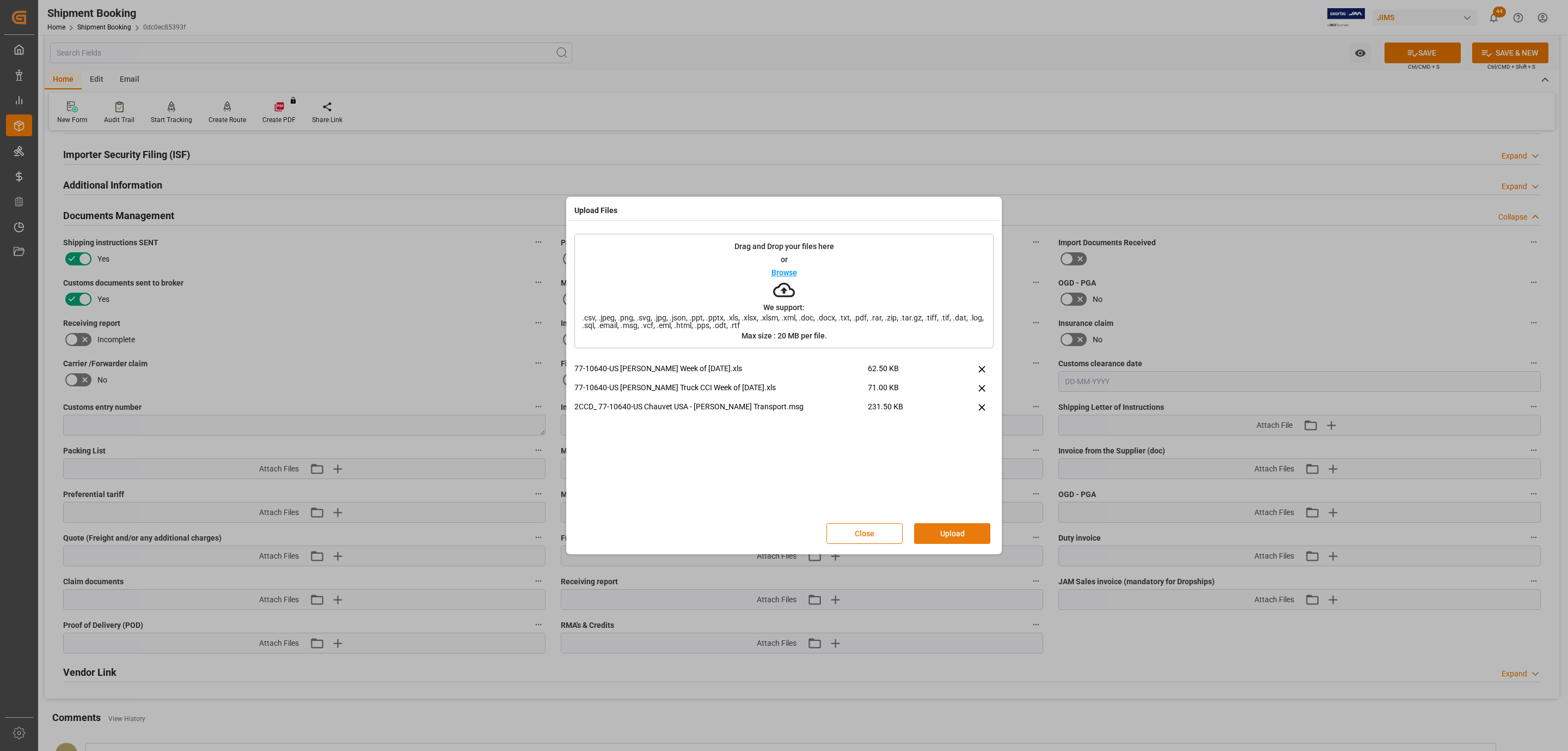
click at [915, 526] on button "Upload" at bounding box center [952, 534] width 76 height 21
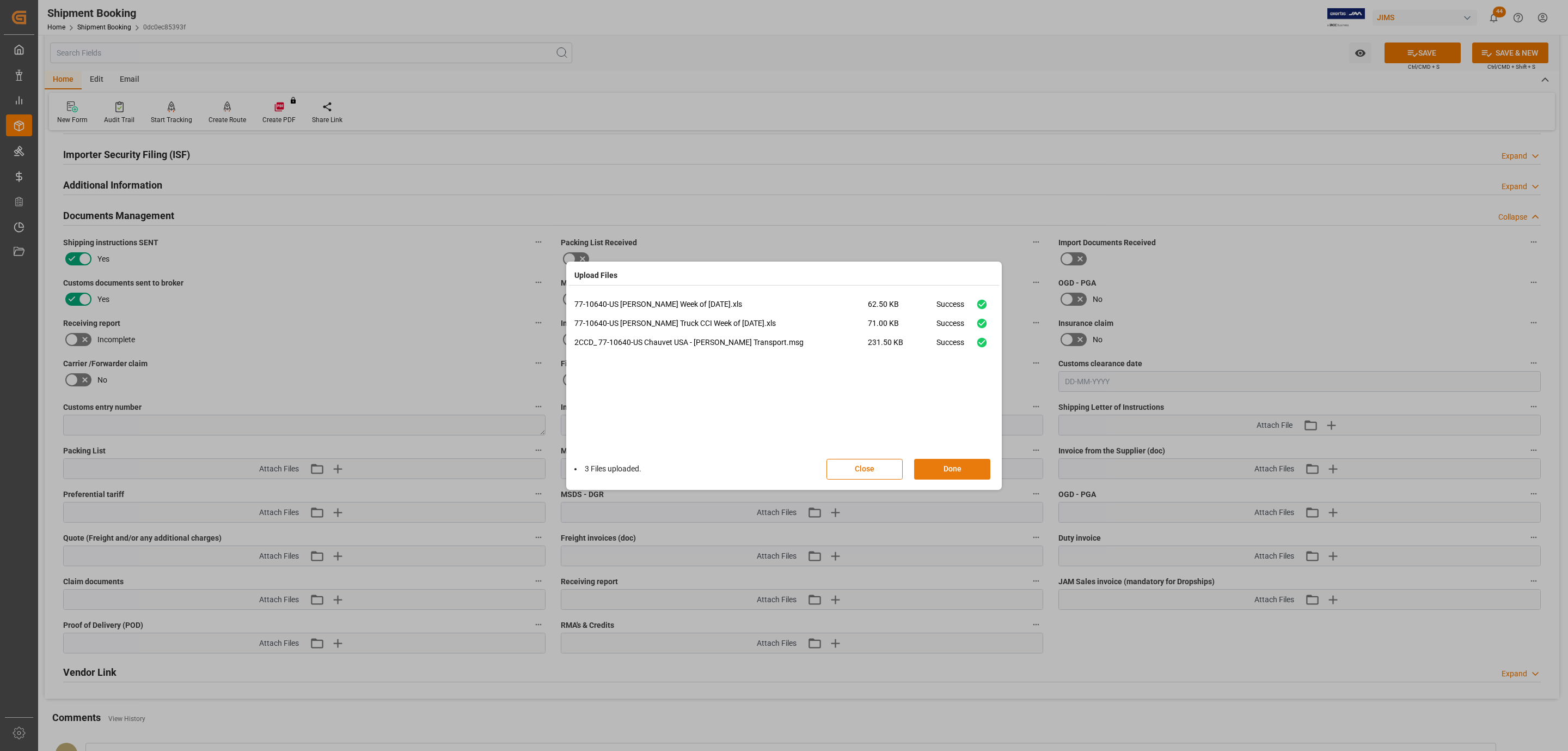
click at [953, 466] on button "Done" at bounding box center [952, 469] width 76 height 21
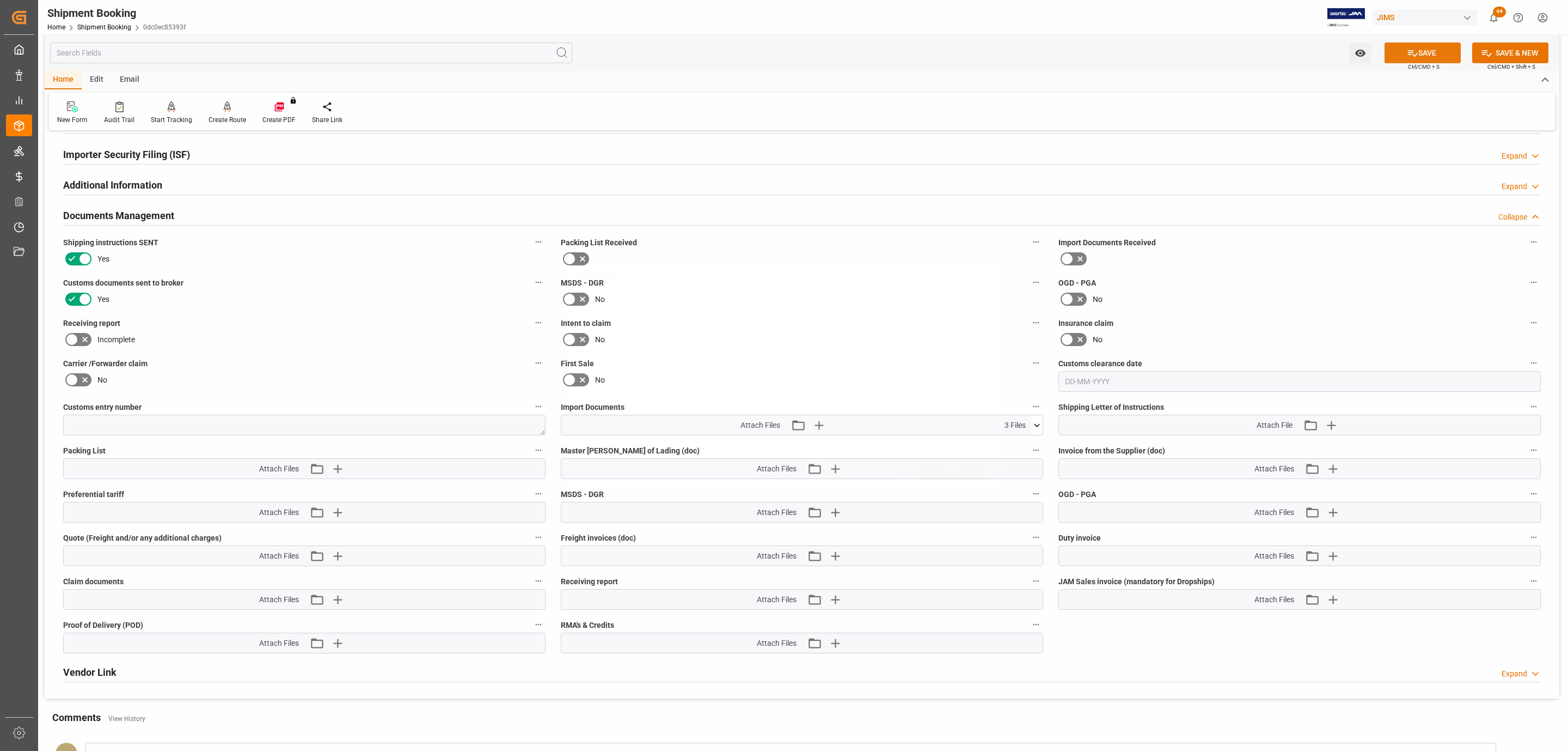
click at [1421, 49] on button "SAVE" at bounding box center [1423, 53] width 76 height 21
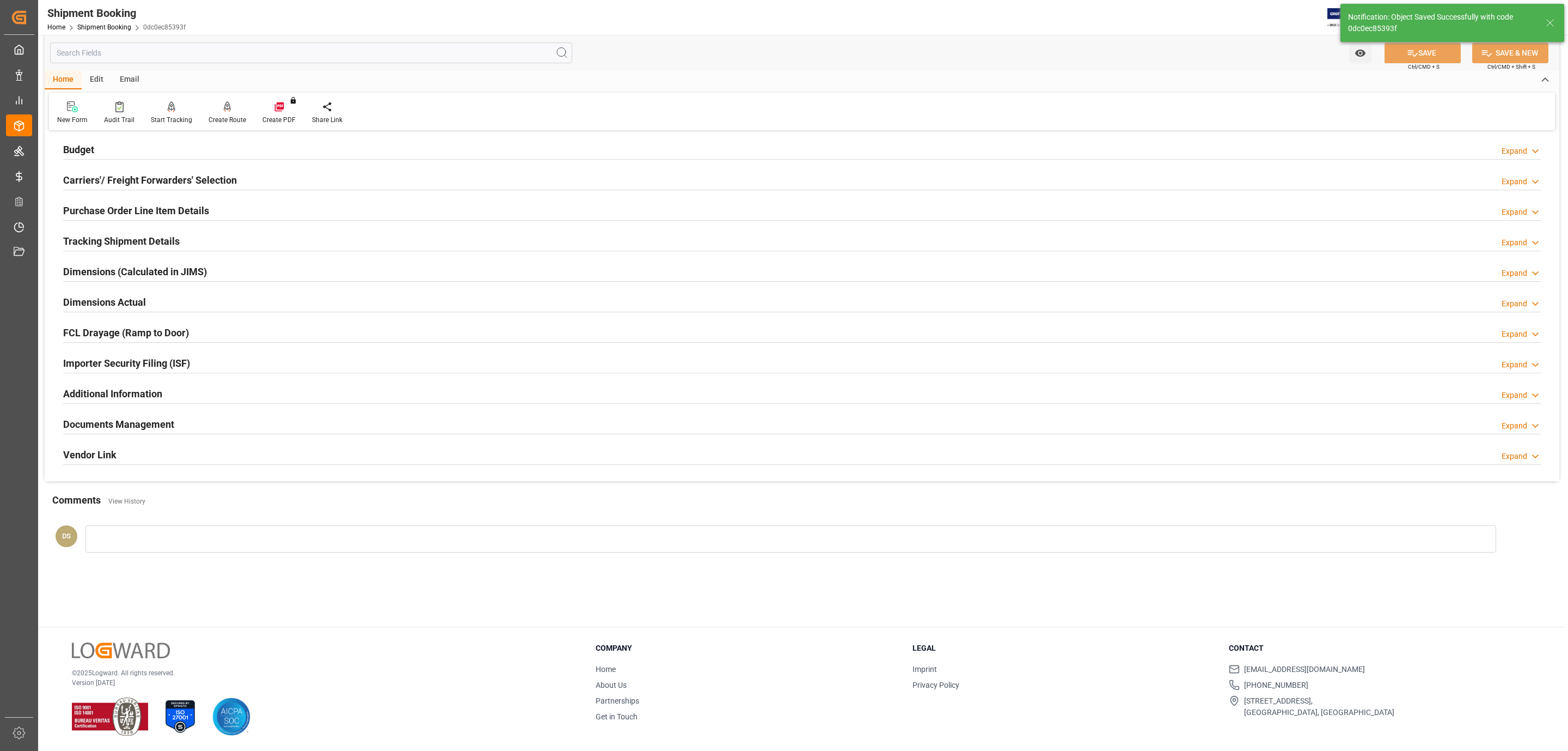
scroll to position [118, 0]
click at [147, 242] on h2 "Tracking Shipment Details" at bounding box center [121, 241] width 116 height 15
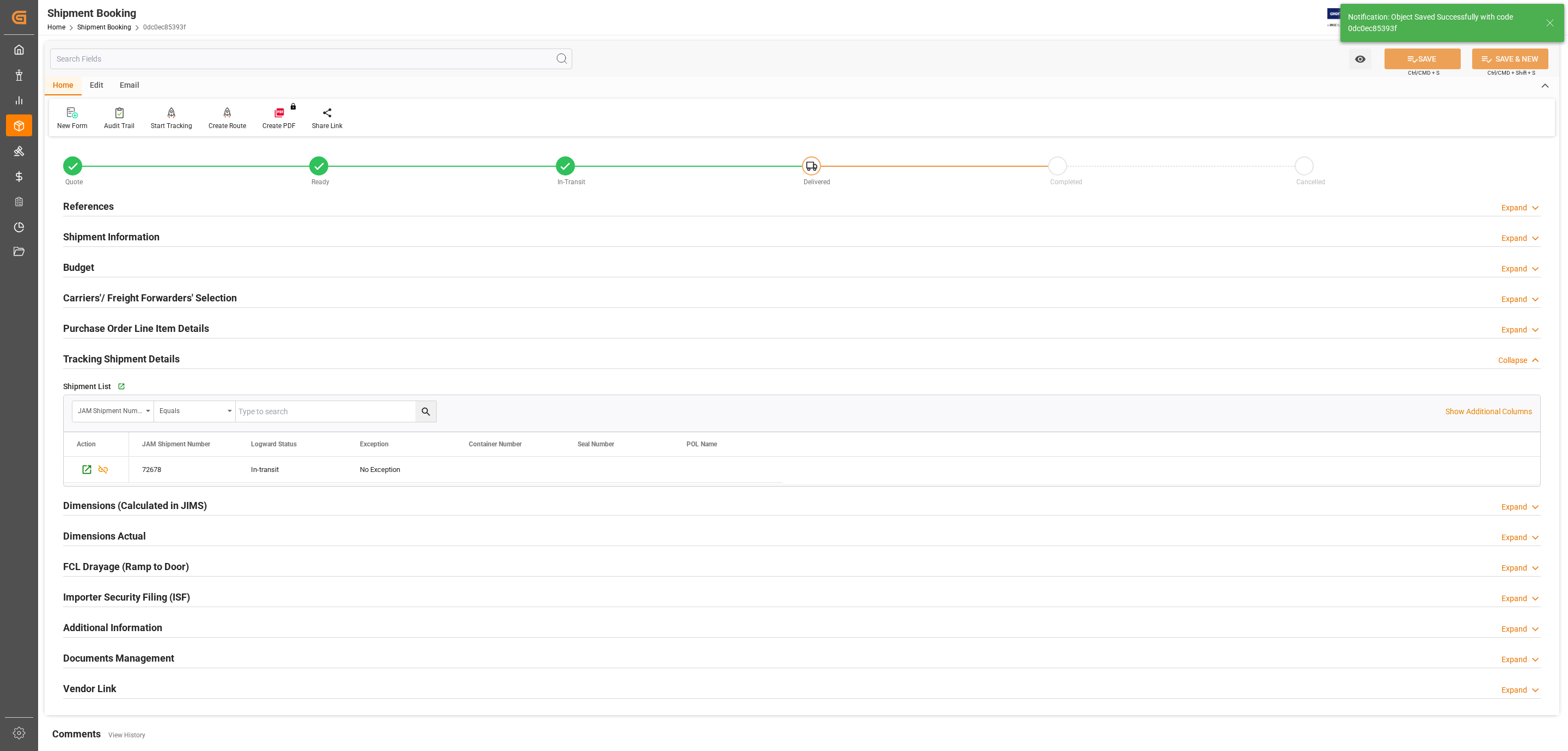
scroll to position [0, 0]
click at [120, 295] on h2 "Carriers'/ Freight Forwarders' Selection" at bounding box center [150, 298] width 173 height 15
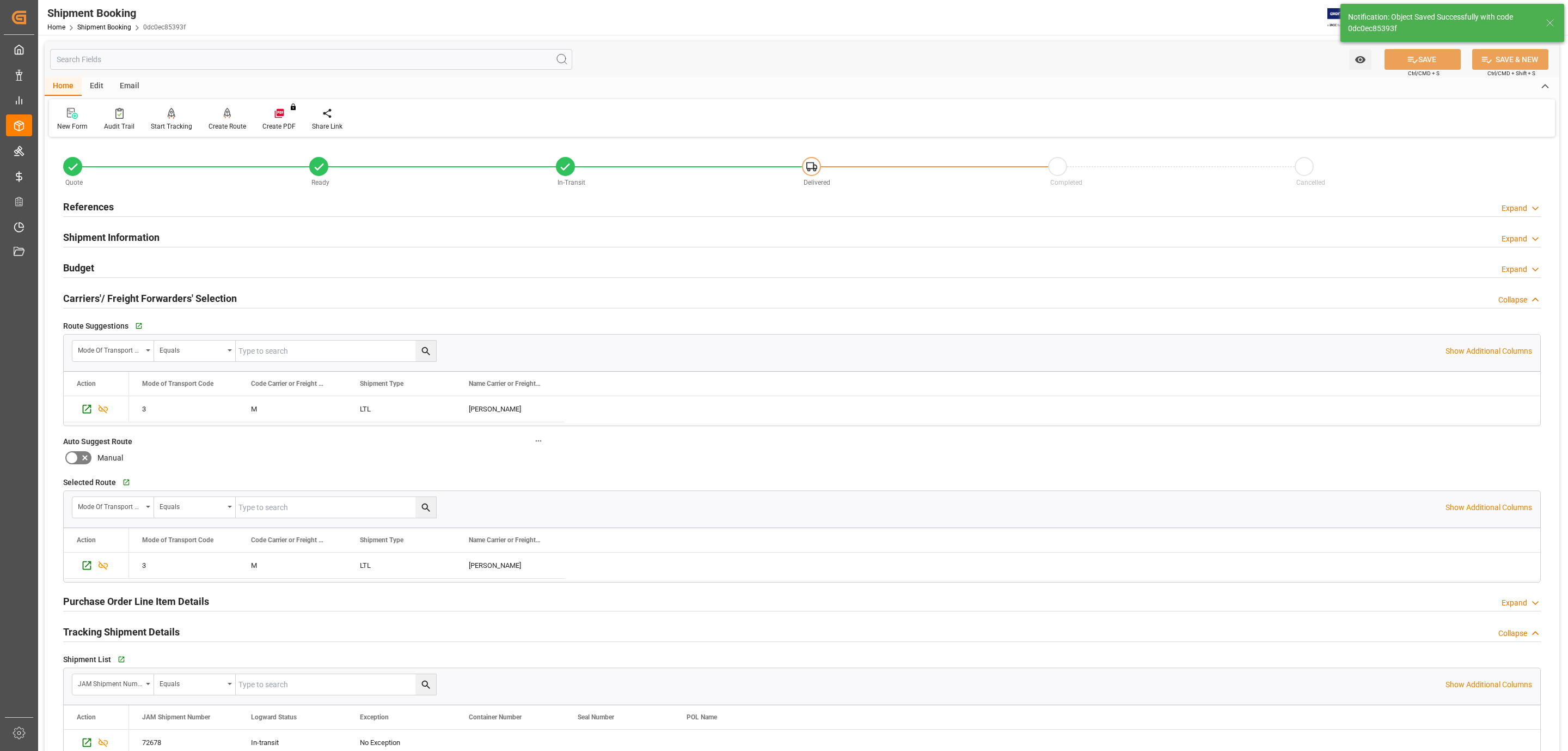
click at [110, 272] on div "Budget Expand" at bounding box center [802, 267] width 1478 height 21
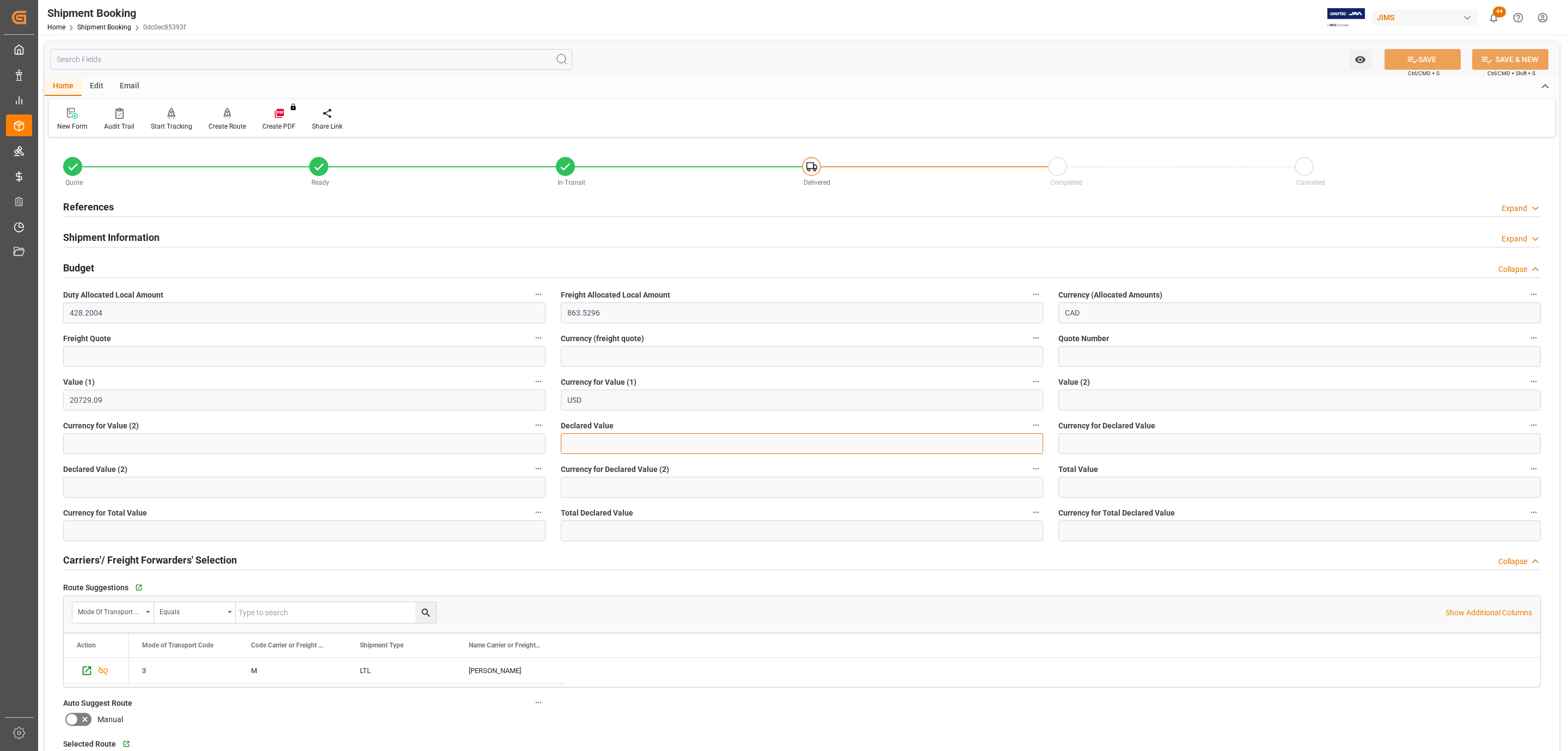
click at [580, 434] on input "text" at bounding box center [802, 443] width 482 height 21
type input "2072909"
type input "USD"
click at [1421, 48] on div "Watch Option SAVE Ctrl/CMD + S SAVE & NEW Ctrl/CMD + Shift + S" at bounding box center [802, 59] width 1514 height 36
click at [1421, 54] on button "SAVE" at bounding box center [1423, 59] width 76 height 21
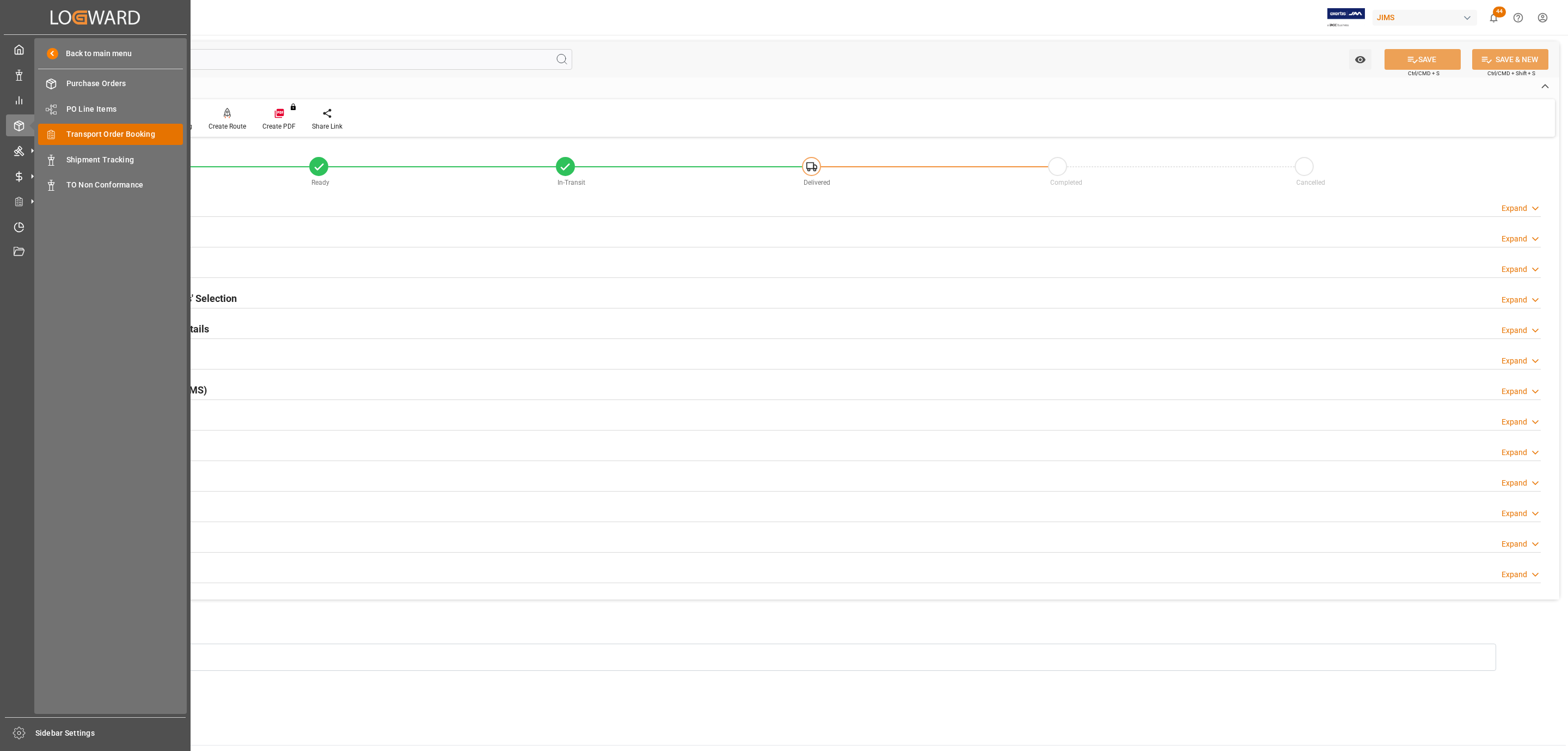
click at [110, 127] on div "Transport Order Booking Transport Order Booking" at bounding box center [111, 134] width 145 height 21
